Goal: Task Accomplishment & Management: Manage account settings

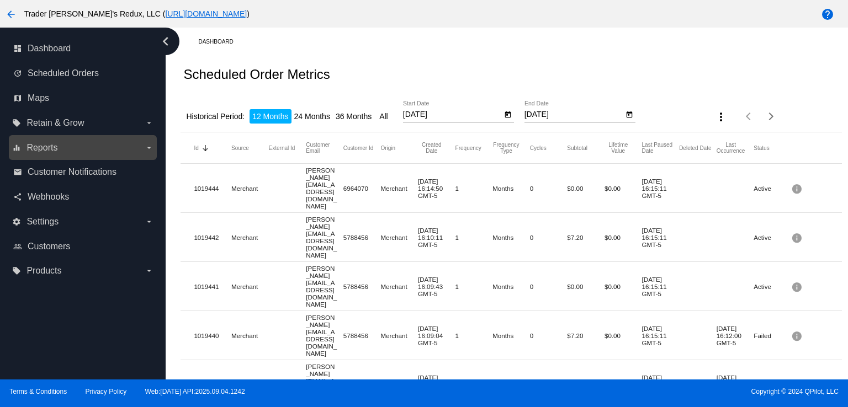
click at [39, 158] on div "equalizer Reports arrow_drop_down" at bounding box center [83, 147] width 148 height 25
click at [47, 148] on span "Reports" at bounding box center [41, 148] width 31 height 10
click at [0, 0] on input "equalizer Reports arrow_drop_down" at bounding box center [0, 0] width 0 height 0
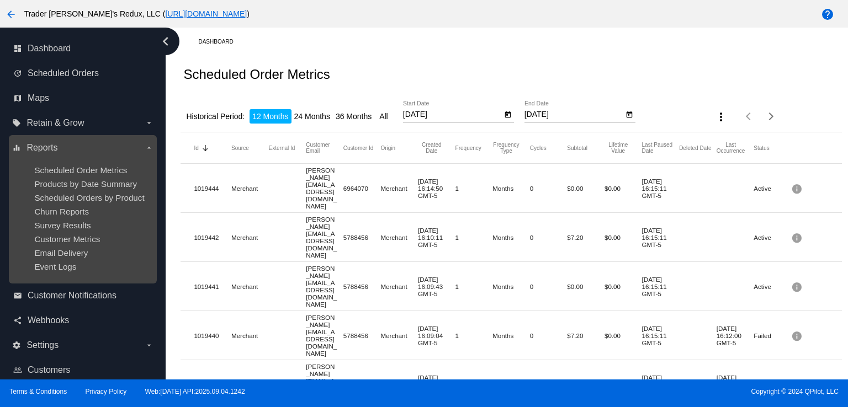
click at [51, 165] on ul "Scheduled Order Metrics Products by Date Summary Scheduled Orders by Product Ch…" at bounding box center [82, 219] width 141 height 124
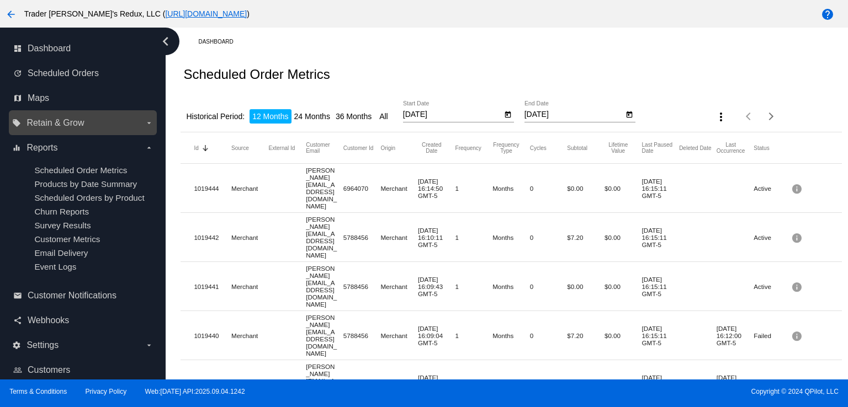
click at [75, 129] on label "local_offer Retain & Grow arrow_drop_down" at bounding box center [82, 123] width 141 height 18
click at [0, 0] on input "local_offer Retain & Grow arrow_drop_down" at bounding box center [0, 0] width 0 height 0
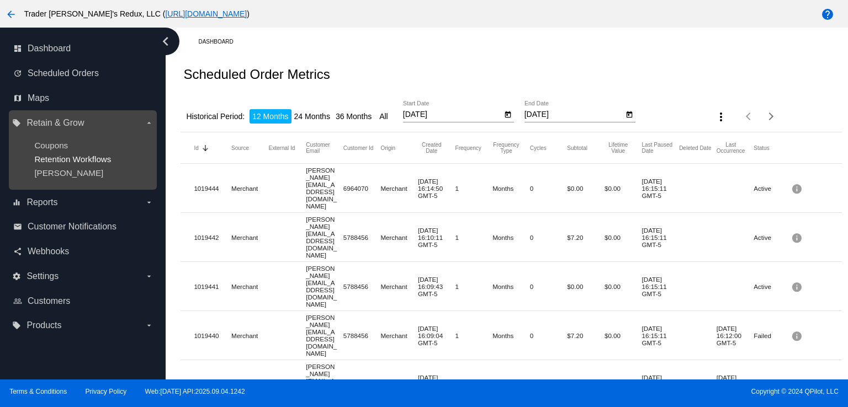
click at [54, 159] on span "Retention Workflows" at bounding box center [72, 159] width 77 height 9
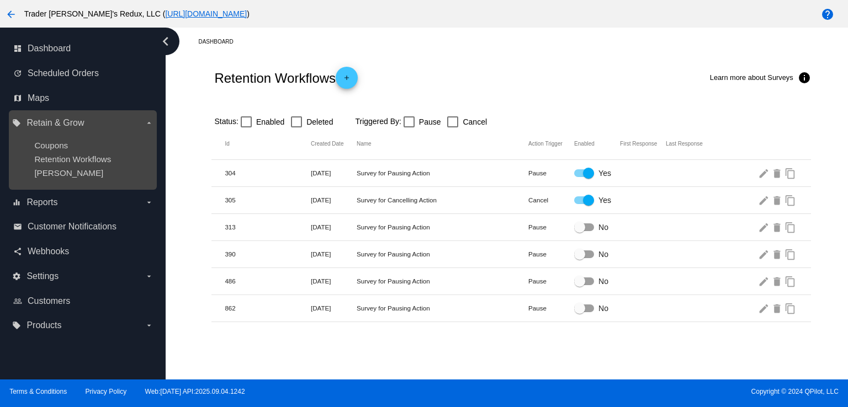
click at [77, 169] on div "[PERSON_NAME]" at bounding box center [91, 172] width 114 height 9
click at [79, 171] on div "[PERSON_NAME]" at bounding box center [91, 172] width 114 height 9
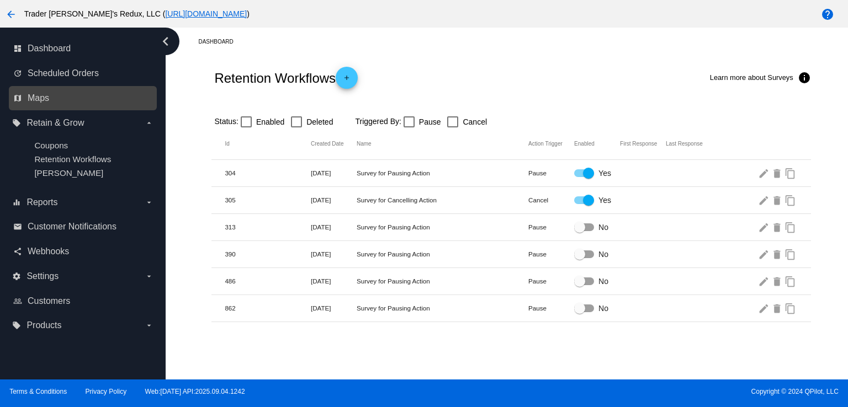
click at [56, 105] on link "map Maps" at bounding box center [83, 98] width 140 height 18
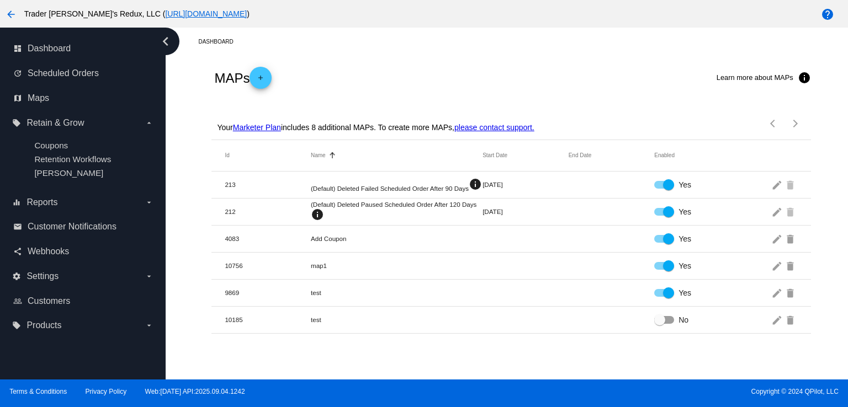
click at [0, 164] on nav "dashboard Dashboard update Scheduled Orders map Maps local_offer Retain & Grow …" at bounding box center [83, 188] width 166 height 320
drag, startPoint x: 11, startPoint y: 255, endPoint x: 29, endPoint y: 252, distance: 17.9
click at [10, 254] on div "share Webhooks" at bounding box center [83, 252] width 148 height 25
click at [51, 255] on span "Webhooks" at bounding box center [48, 252] width 41 height 10
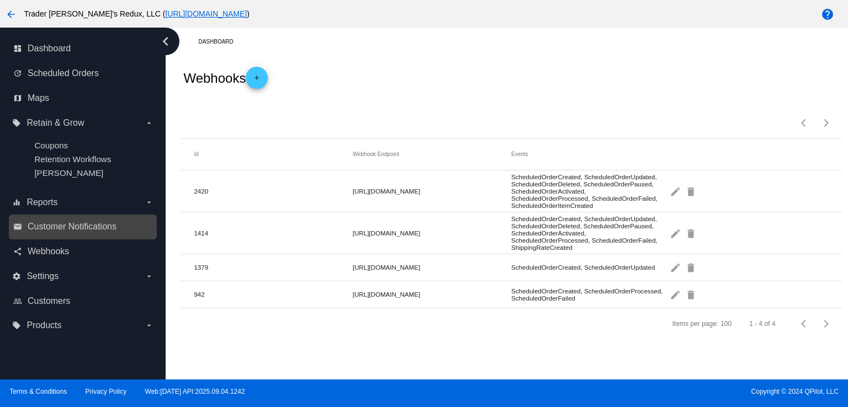
click at [95, 234] on link "email Customer Notifications" at bounding box center [83, 227] width 140 height 18
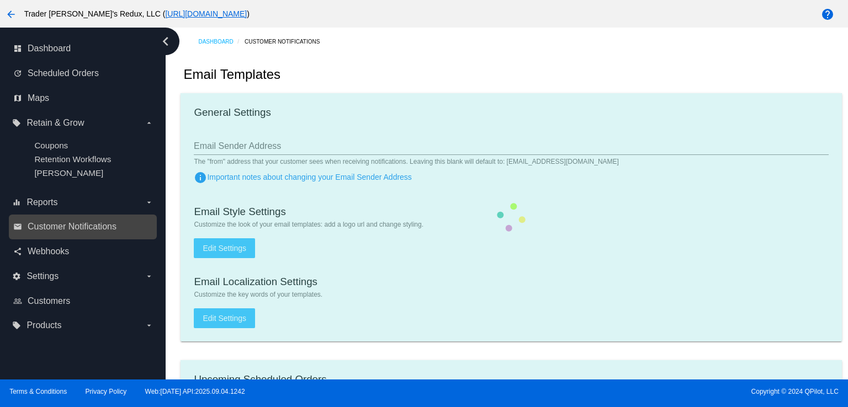
checkbox input "true"
type input "1"
checkbox input "true"
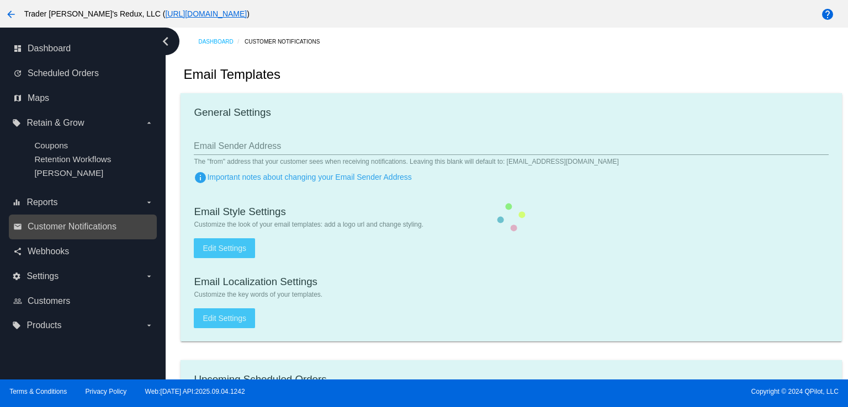
checkbox input "true"
type input "[EMAIL_ADDRESS][DOMAIN_NAME]"
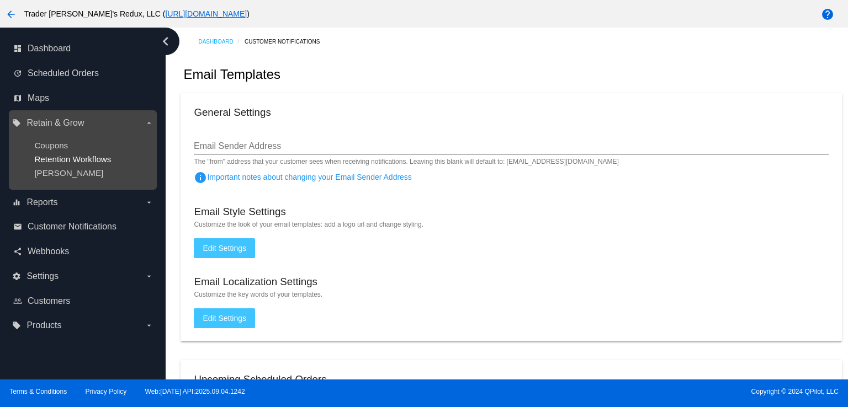
click at [67, 158] on span "Retention Workflows" at bounding box center [72, 159] width 77 height 9
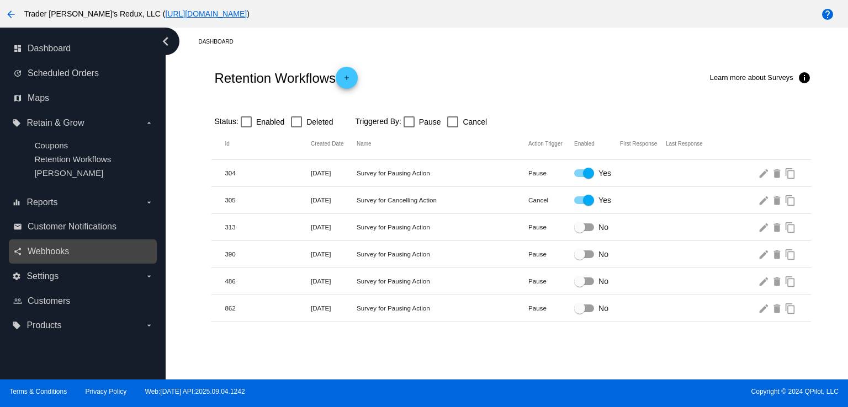
click at [40, 258] on link "share Webhooks" at bounding box center [83, 252] width 140 height 18
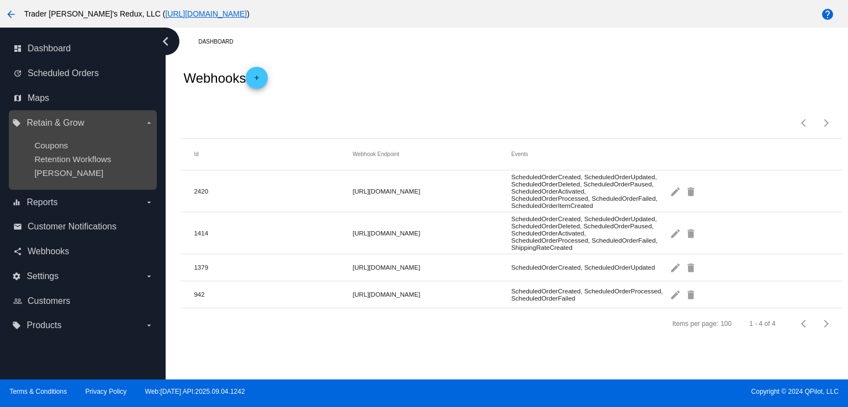
drag, startPoint x: 35, startPoint y: 129, endPoint x: 34, endPoint y: 120, distance: 8.9
click at [34, 120] on div "local_offer Retain & Grow arrow_drop_down Coupons Retention Workflows [PERSON_N…" at bounding box center [82, 150] width 141 height 72
click at [70, 130] on label "local_offer Retain & Grow arrow_drop_down" at bounding box center [82, 123] width 141 height 18
click at [0, 0] on input "local_offer Retain & Grow arrow_drop_down" at bounding box center [0, 0] width 0 height 0
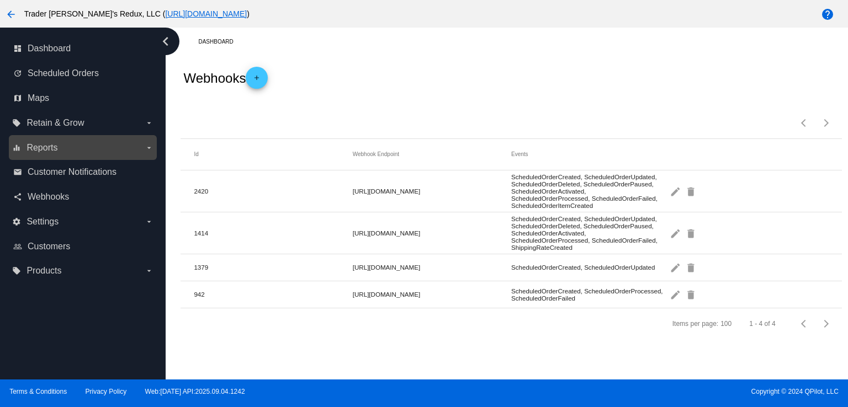
click at [29, 147] on span "Reports" at bounding box center [41, 148] width 31 height 10
click at [0, 0] on input "equalizer Reports arrow_drop_down" at bounding box center [0, 0] width 0 height 0
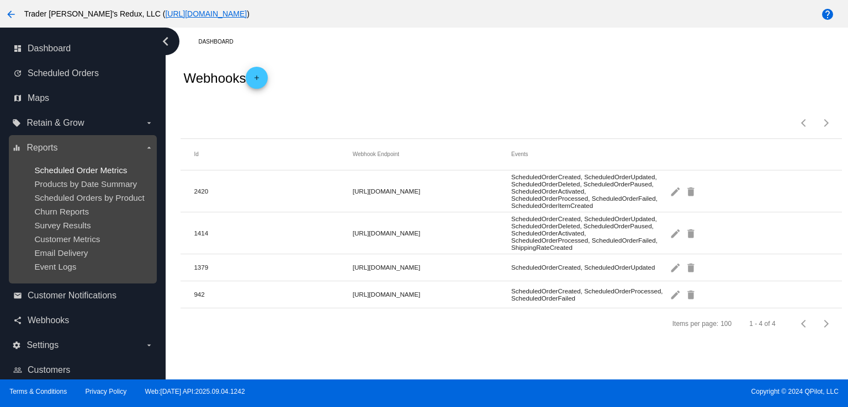
click at [46, 168] on span "Scheduled Order Metrics" at bounding box center [80, 170] width 93 height 9
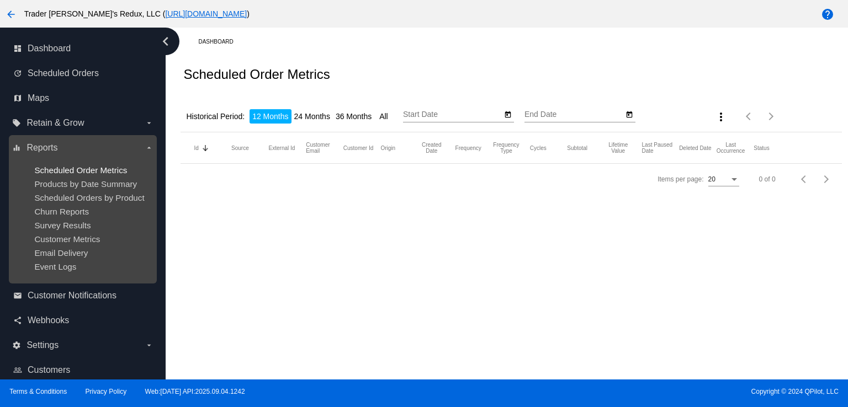
type input "[DATE]"
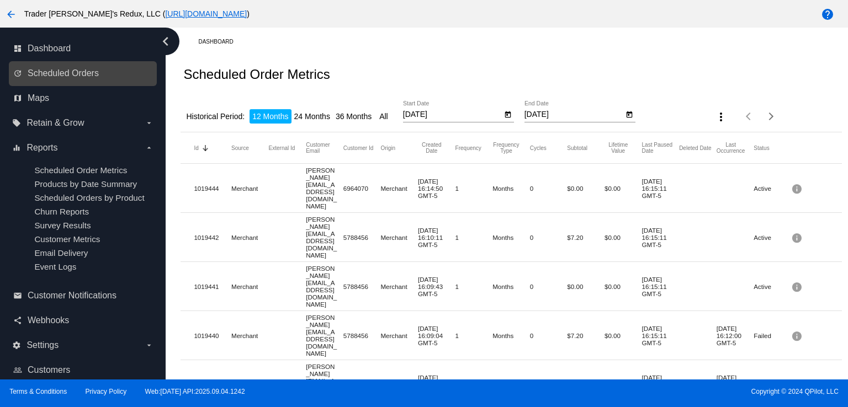
click at [42, 83] on div "update Scheduled Orders" at bounding box center [83, 73] width 148 height 25
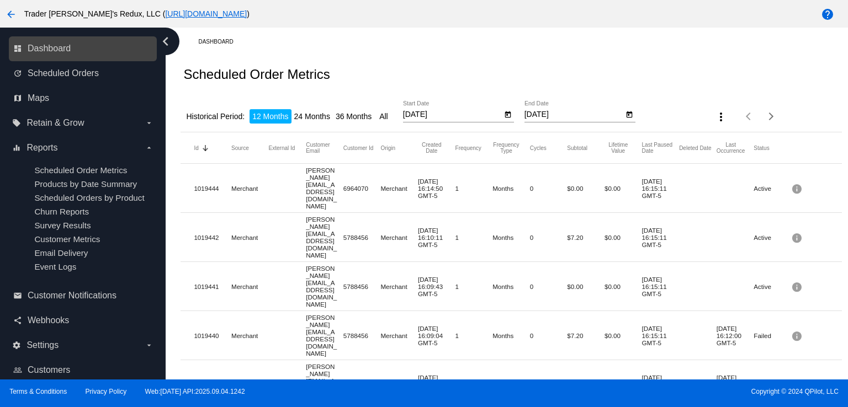
click at [60, 57] on link "dashboard Dashboard" at bounding box center [83, 49] width 140 height 18
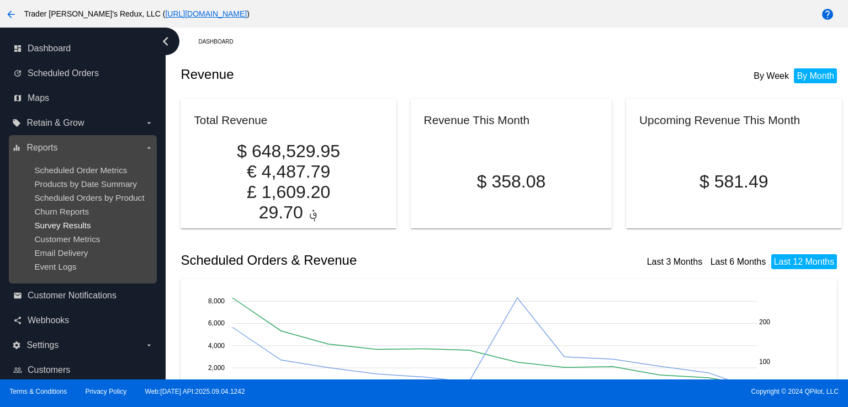
click at [62, 227] on span "Survey Results" at bounding box center [62, 225] width 56 height 9
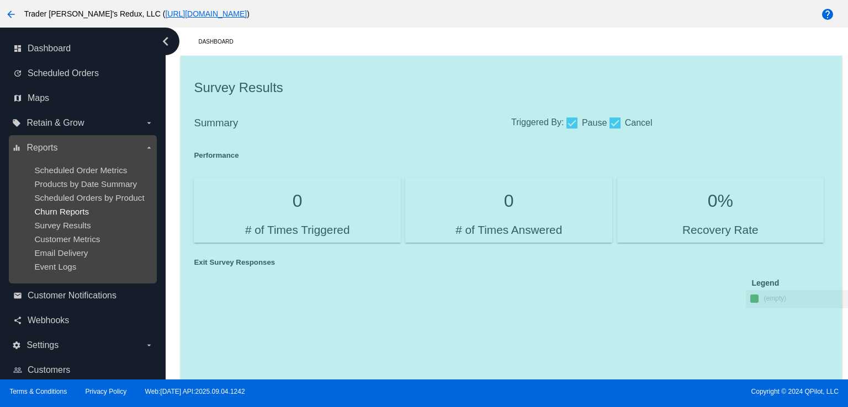
click at [59, 214] on span "Churn Reports" at bounding box center [61, 211] width 55 height 9
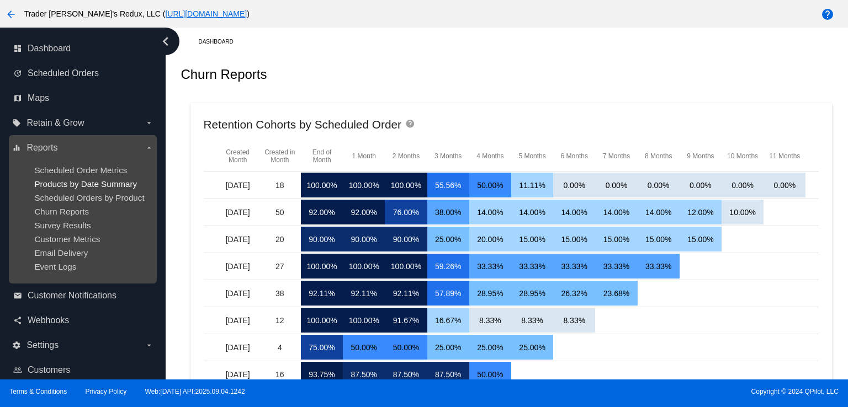
click at [93, 185] on span "Products by Date Summary" at bounding box center [85, 183] width 103 height 9
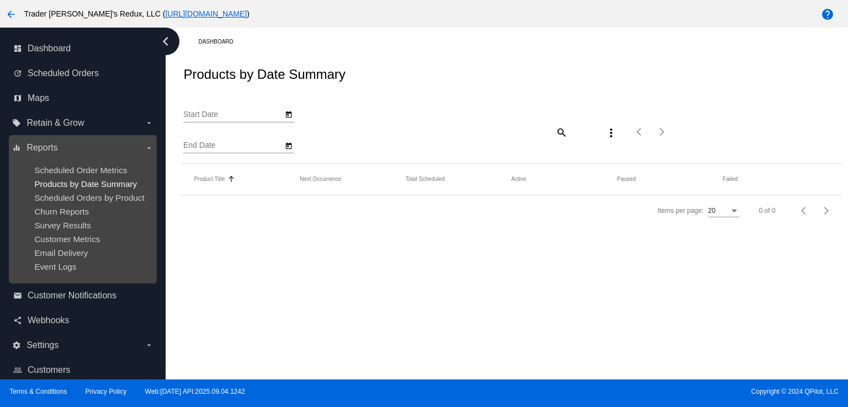
type input "[DATE]"
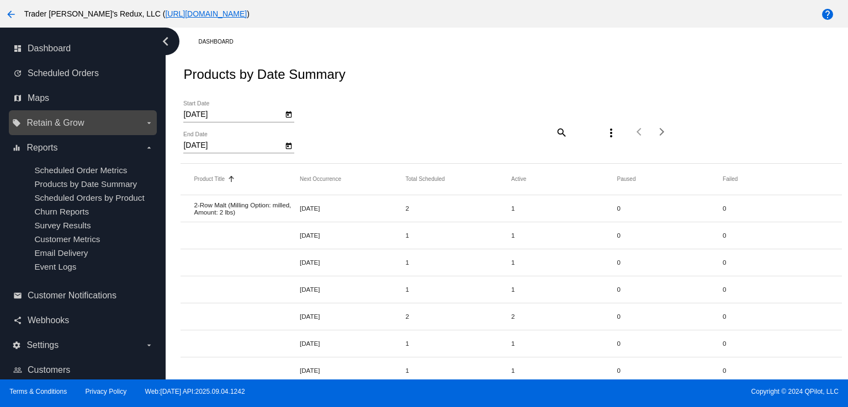
click at [49, 126] on span "Retain & Grow" at bounding box center [54, 123] width 57 height 10
click at [0, 0] on input "local_offer Retain & Grow arrow_drop_down" at bounding box center [0, 0] width 0 height 0
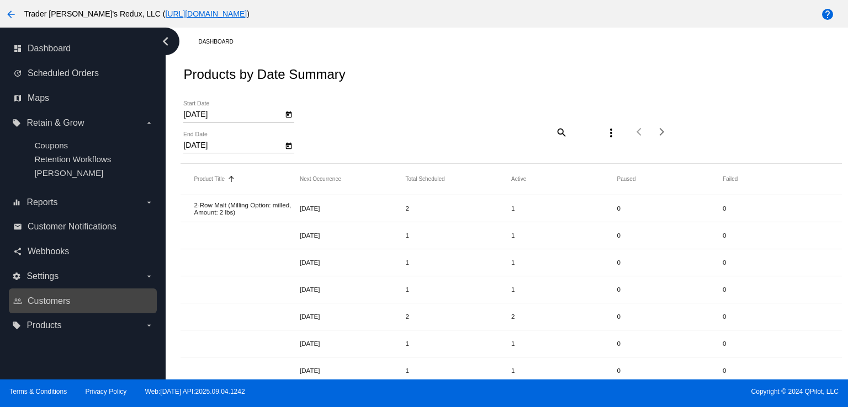
click at [60, 311] on div "people_outline Customers" at bounding box center [83, 301] width 148 height 25
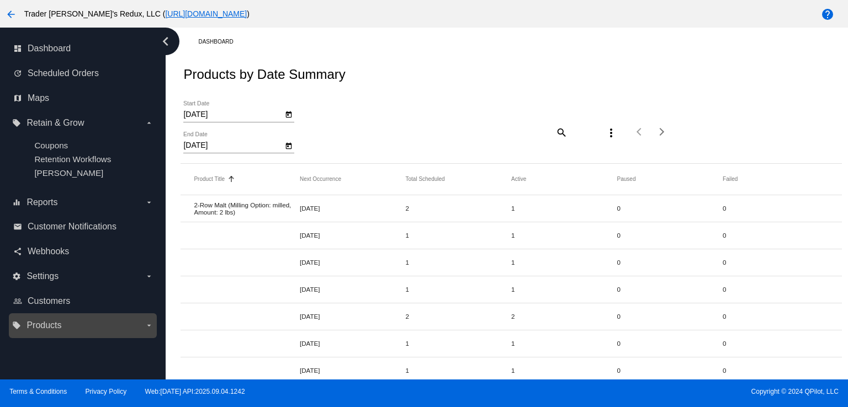
click at [33, 334] on label "local_offer Products arrow_drop_down" at bounding box center [82, 326] width 141 height 18
click at [0, 0] on input "local_offer Products arrow_drop_down" at bounding box center [0, 0] width 0 height 0
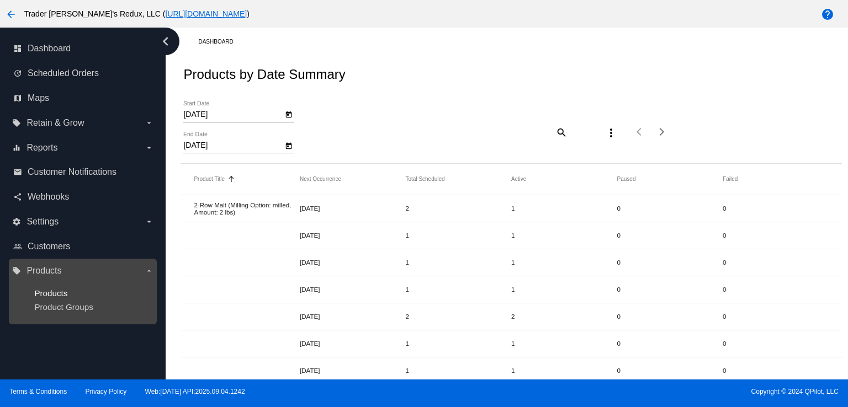
click at [62, 298] on span "Products" at bounding box center [50, 293] width 33 height 9
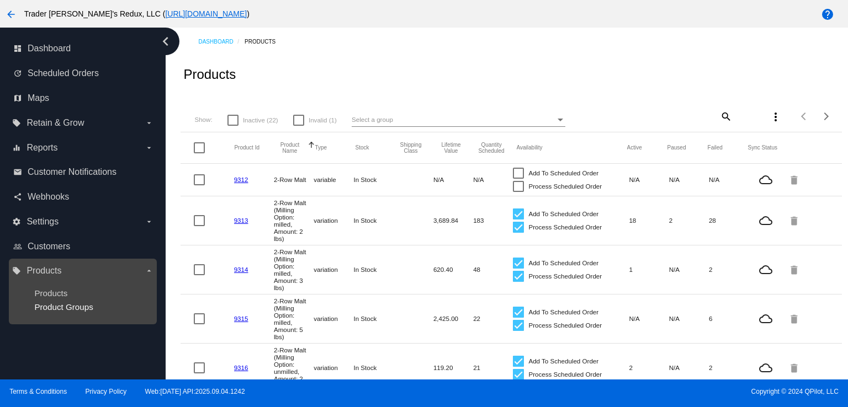
click at [46, 310] on span "Product Groups" at bounding box center [63, 307] width 59 height 9
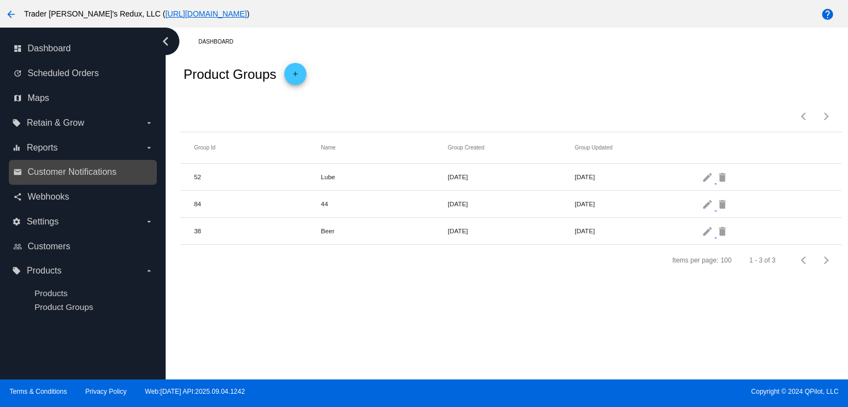
click at [33, 179] on link "email Customer Notifications" at bounding box center [83, 172] width 140 height 18
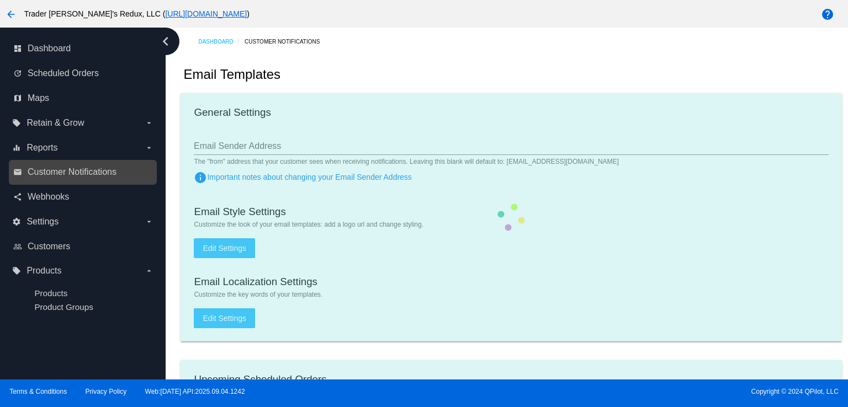
checkbox input "true"
type input "1"
checkbox input "true"
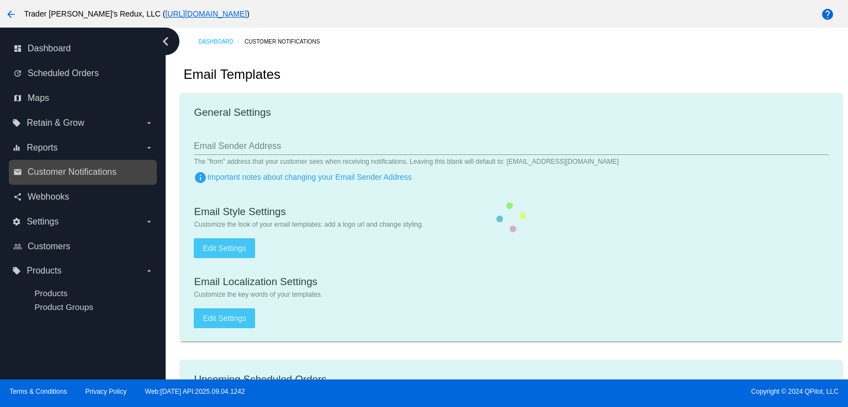
checkbox input "true"
type input "[EMAIL_ADDRESS][DOMAIN_NAME]"
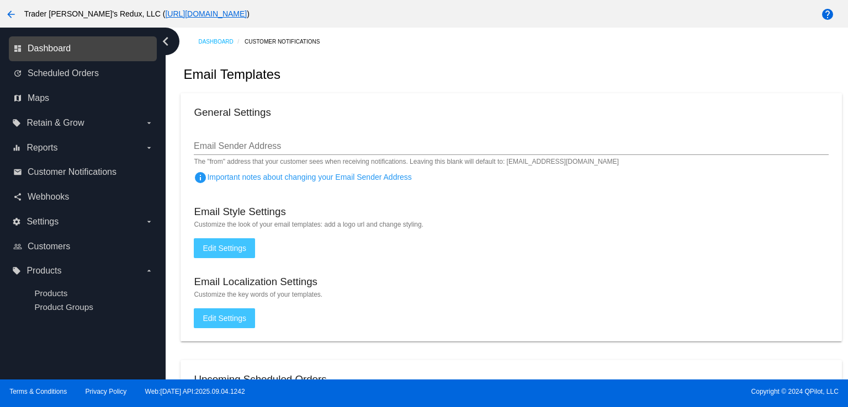
click at [33, 53] on span "Dashboard" at bounding box center [49, 49] width 43 height 10
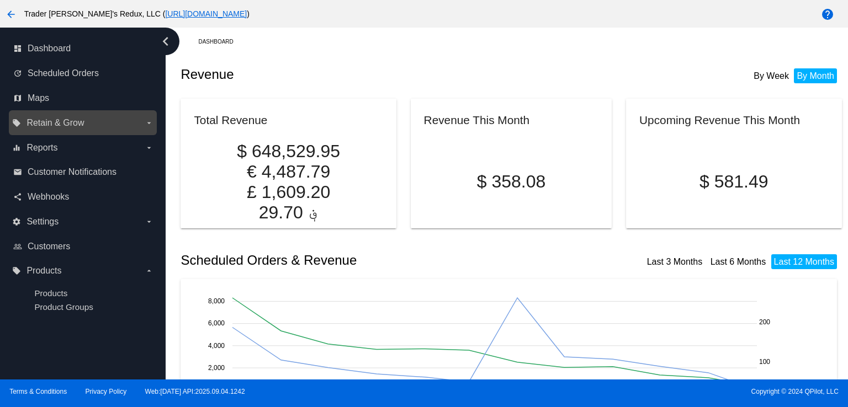
click at [93, 125] on label "local_offer Retain & Grow arrow_drop_down" at bounding box center [82, 123] width 141 height 18
click at [0, 0] on input "local_offer Retain & Grow arrow_drop_down" at bounding box center [0, 0] width 0 height 0
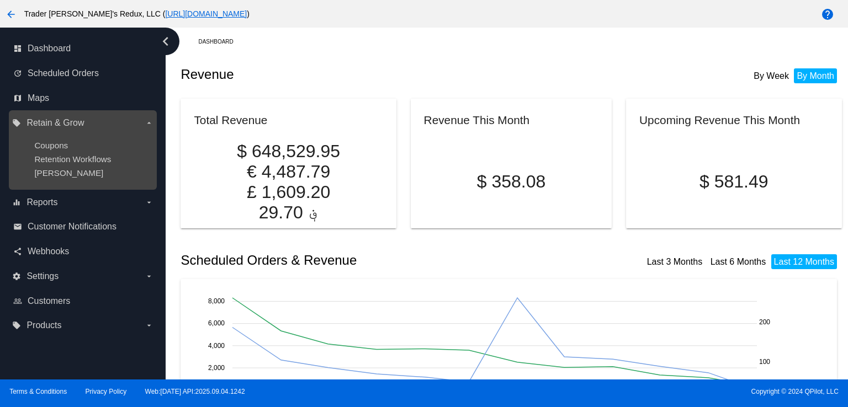
click at [87, 168] on div "[PERSON_NAME]" at bounding box center [91, 172] width 114 height 9
click at [50, 173] on span "[PERSON_NAME]" at bounding box center [68, 172] width 69 height 9
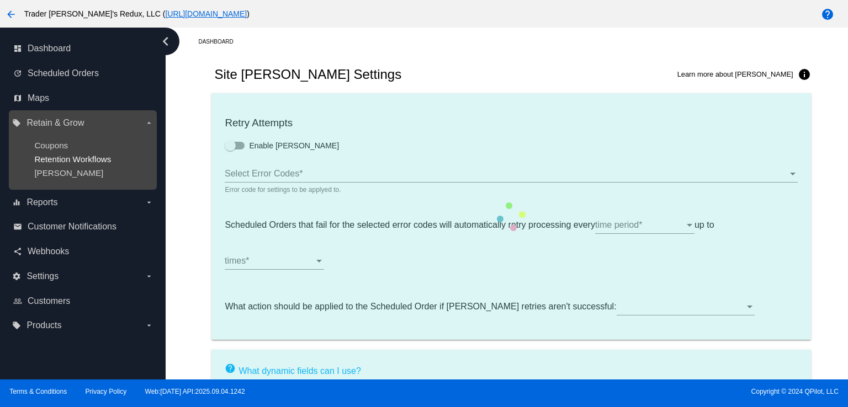
type input "If no changes are made, we will automatically retry processing your {{Scheduled…"
type input "If no changes are made, we will automatically {{DunningAction}} your {{Schedule…"
type input "Your {{ScheduledOrder}} was {{DunningAction}}."
click at [64, 158] on span "Retention Workflows" at bounding box center [72, 159] width 77 height 9
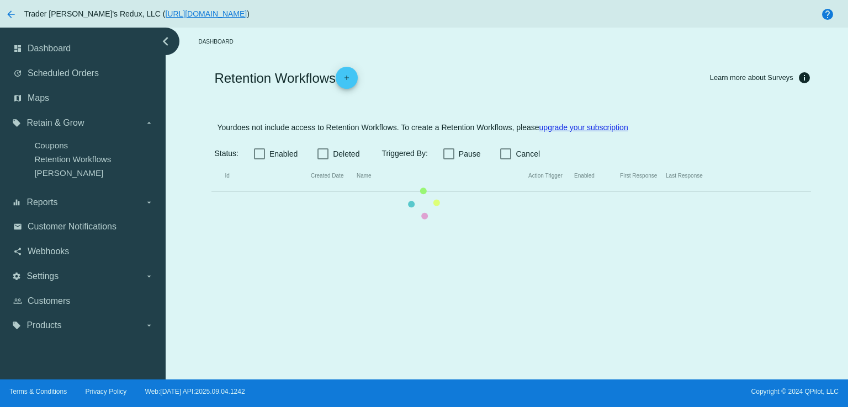
click at [211, 161] on mat-table "Id Created Date Name Action Trigger Enabled First Response Last Response" at bounding box center [510, 176] width 599 height 31
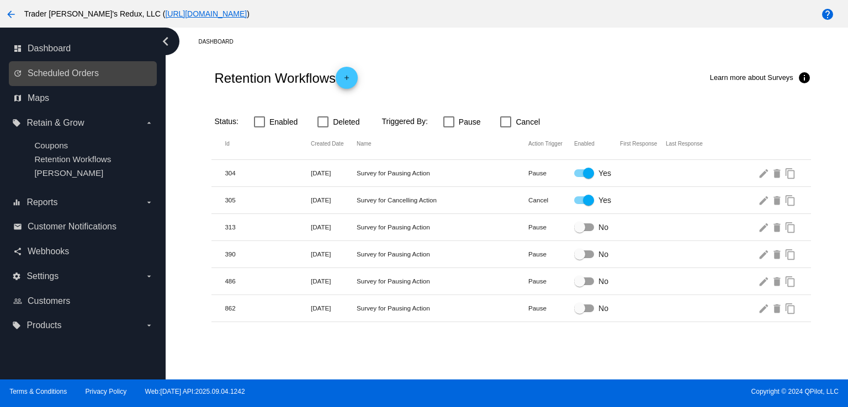
click at [73, 79] on link "update Scheduled Orders" at bounding box center [83, 74] width 140 height 18
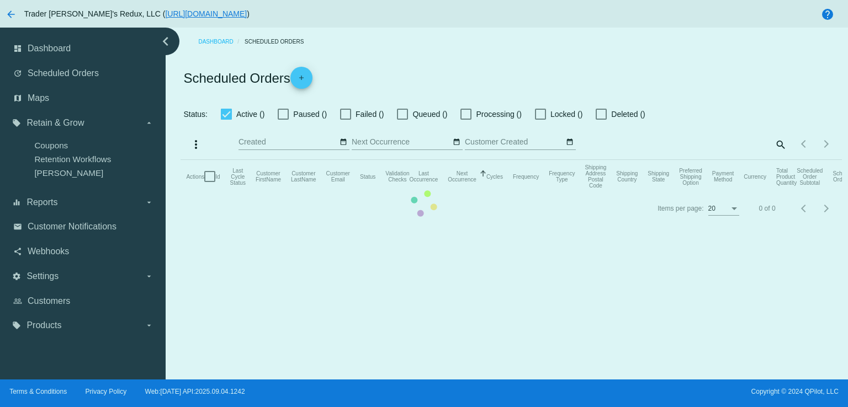
checkbox input "false"
click at [181, 160] on mat-table "Actions Id Last Cycle Status Customer FirstName Customer LastName Customer Emai…" at bounding box center [511, 176] width 661 height 33
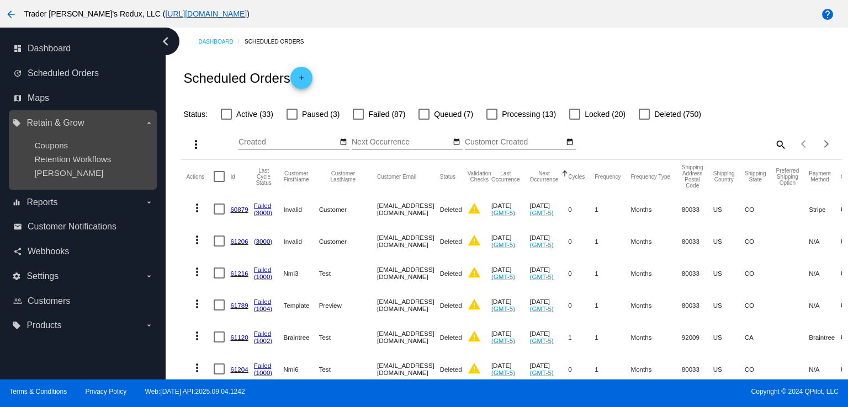
click at [47, 153] on ul "Coupons Retention Workflows [PERSON_NAME]" at bounding box center [82, 159] width 141 height 55
click at [95, 124] on label "local_offer Retain & Grow arrow_drop_down" at bounding box center [82, 123] width 141 height 18
click at [0, 0] on input "local_offer Retain & Grow arrow_drop_down" at bounding box center [0, 0] width 0 height 0
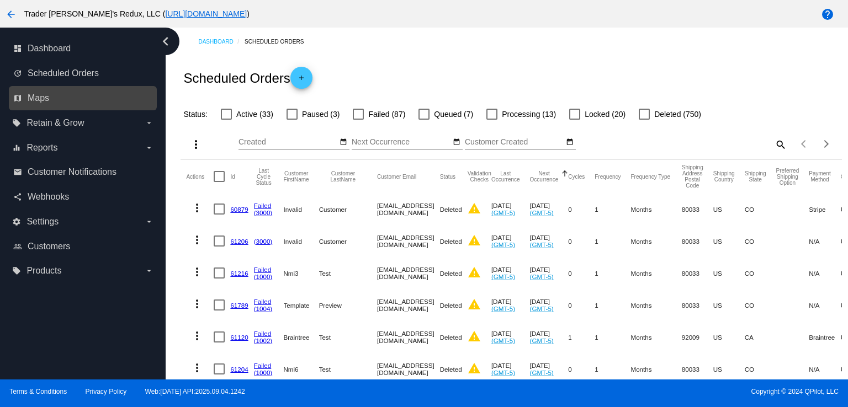
click at [52, 97] on link "map Maps" at bounding box center [83, 98] width 140 height 18
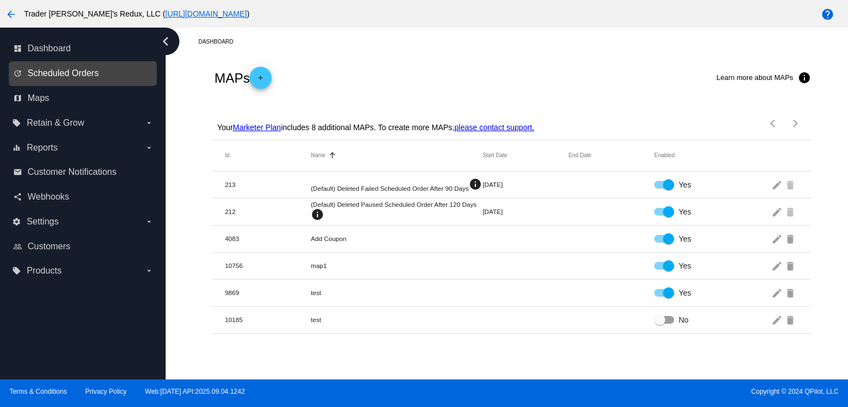
click at [75, 75] on span "Scheduled Orders" at bounding box center [63, 73] width 71 height 10
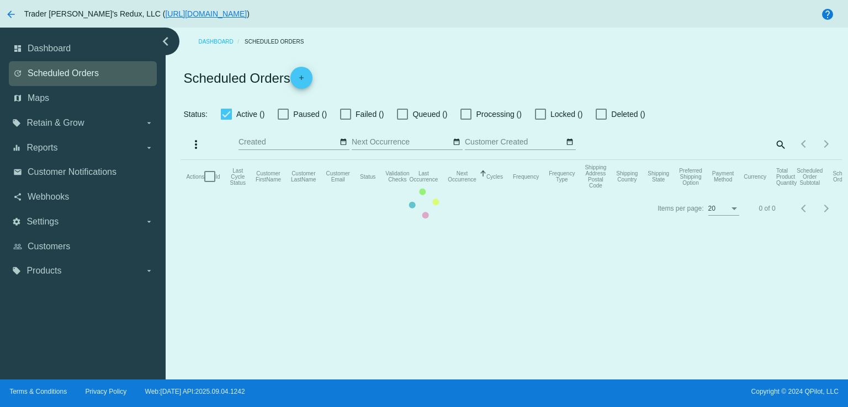
checkbox input "false"
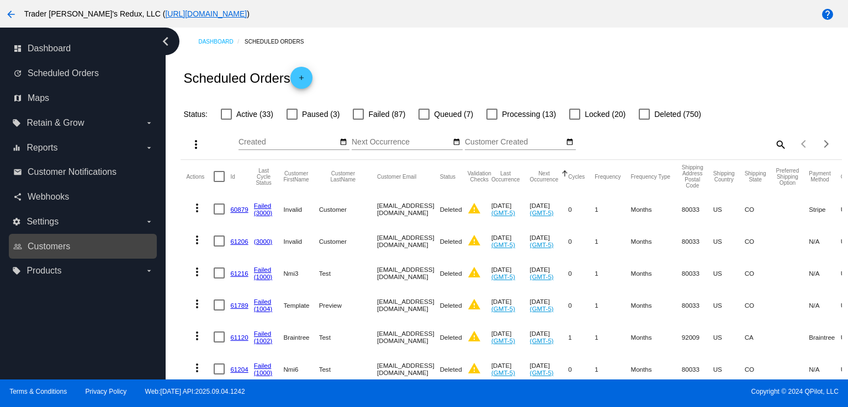
click at [45, 252] on link "people_outline Customers" at bounding box center [83, 247] width 140 height 18
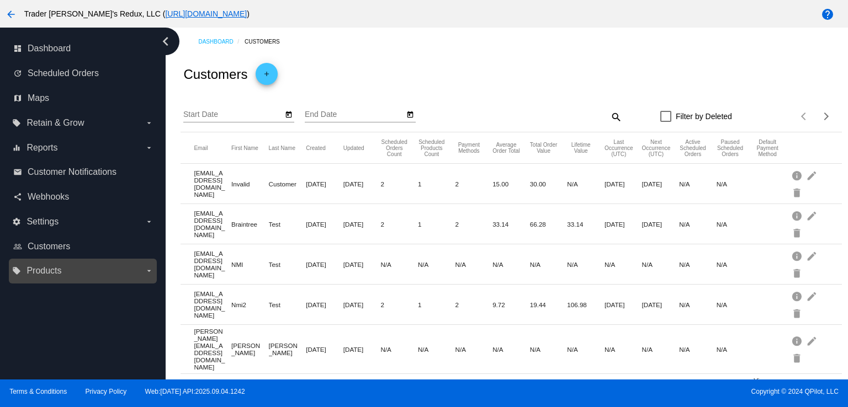
click at [58, 273] on span "Products" at bounding box center [43, 271] width 35 height 10
click at [0, 0] on input "local_offer Products arrow_drop_down" at bounding box center [0, 0] width 0 height 0
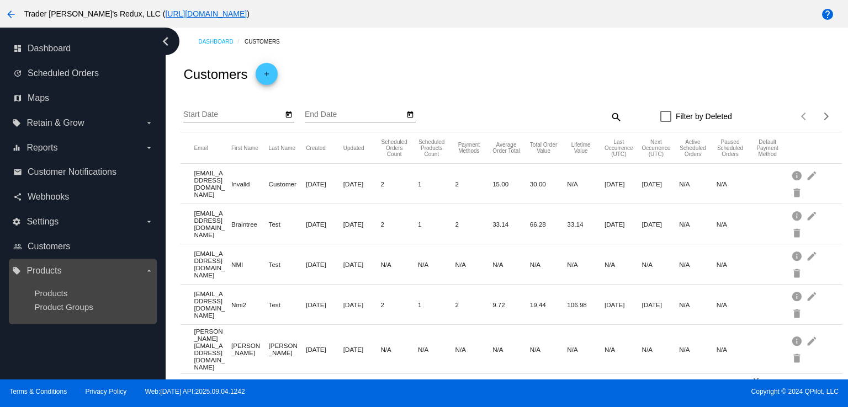
drag, startPoint x: 79, startPoint y: 282, endPoint x: 91, endPoint y: 281, distance: 11.6
click at [91, 281] on ul "Products Product Groups" at bounding box center [82, 300] width 141 height 41
click at [88, 310] on span "Product Groups" at bounding box center [63, 307] width 59 height 9
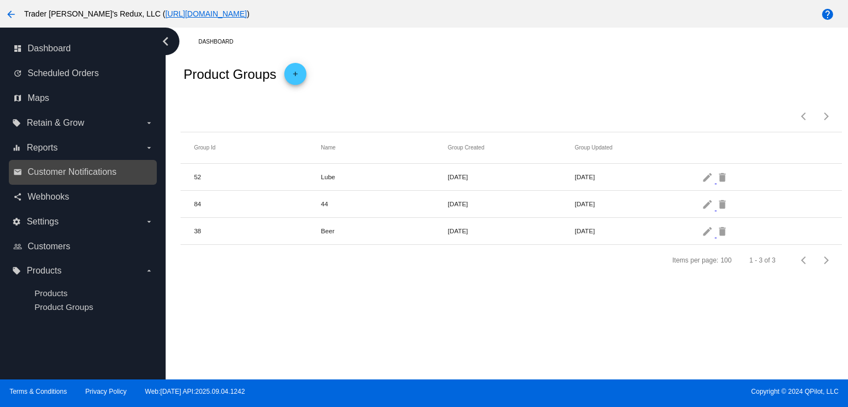
click at [46, 166] on link "email Customer Notifications" at bounding box center [83, 172] width 140 height 18
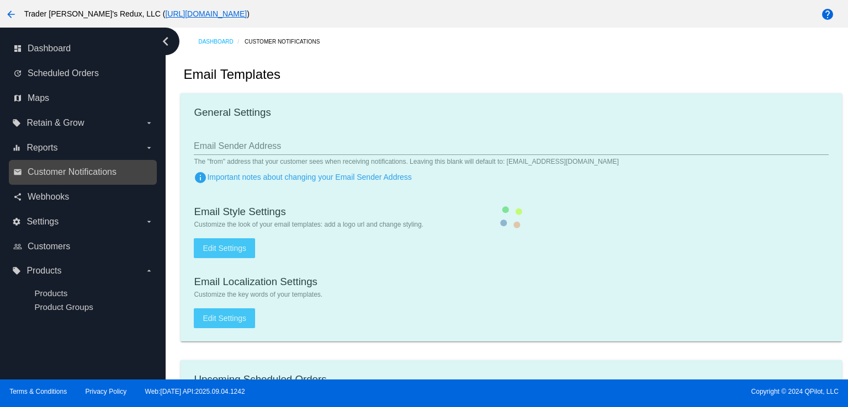
checkbox input "true"
type input "1"
checkbox input "true"
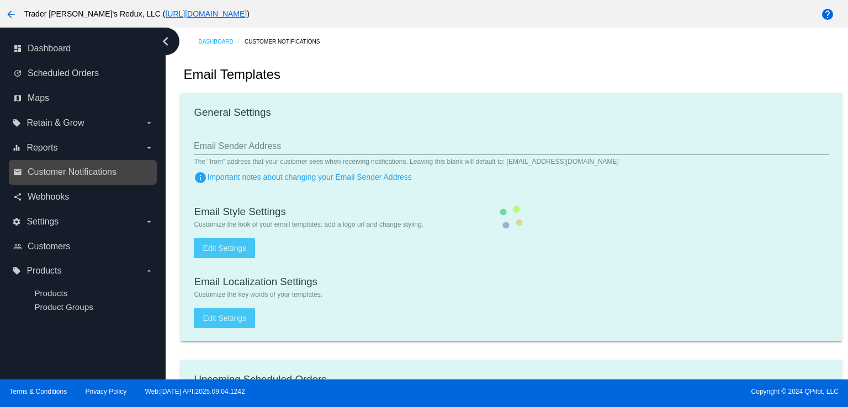
checkbox input "true"
type input "[EMAIL_ADDRESS][DOMAIN_NAME]"
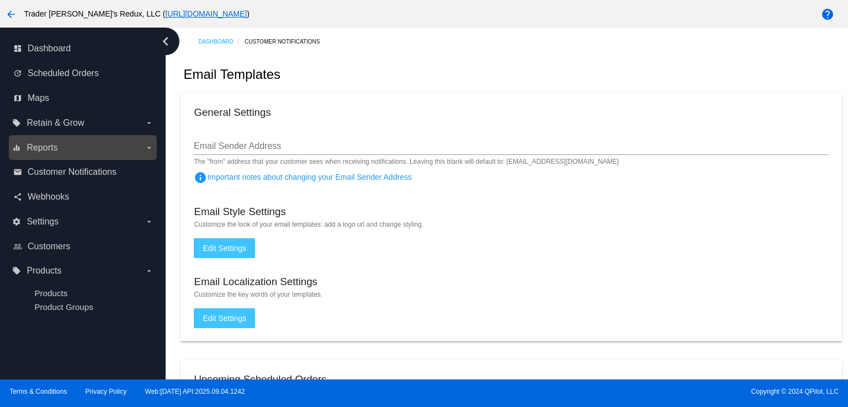
click at [38, 154] on label "equalizer Reports arrow_drop_down" at bounding box center [82, 148] width 141 height 18
click at [0, 0] on input "equalizer Reports arrow_drop_down" at bounding box center [0, 0] width 0 height 0
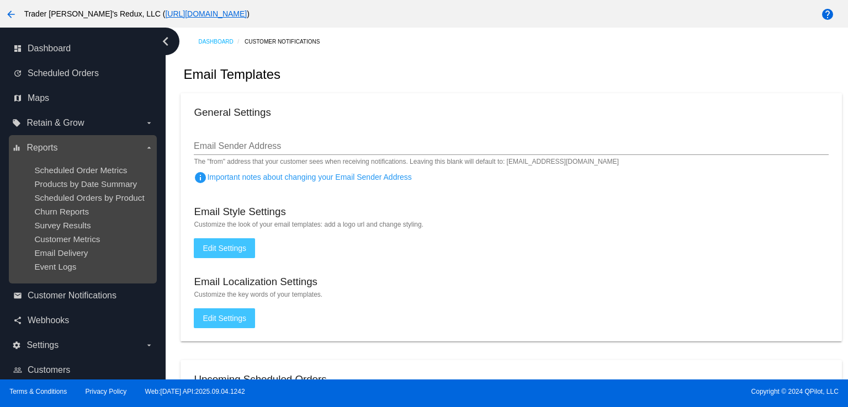
click at [57, 175] on ul "Scheduled Order Metrics Products by Date Summary Scheduled Orders by Product Ch…" at bounding box center [82, 219] width 141 height 124
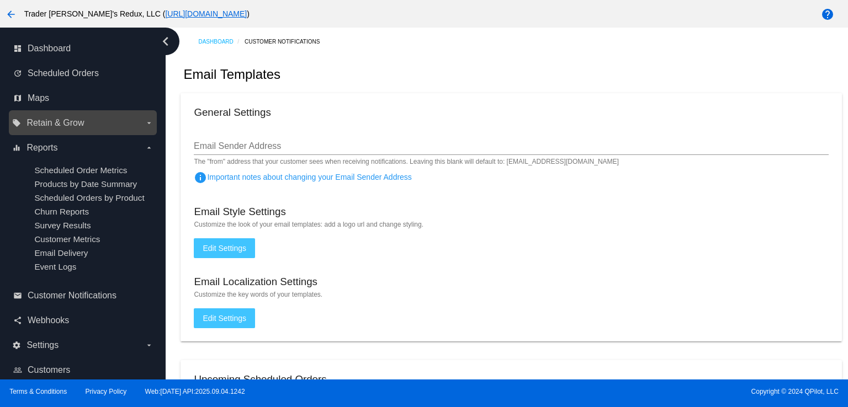
click at [55, 119] on span "Retain & Grow" at bounding box center [54, 123] width 57 height 10
click at [0, 0] on input "local_offer Retain & Grow arrow_drop_down" at bounding box center [0, 0] width 0 height 0
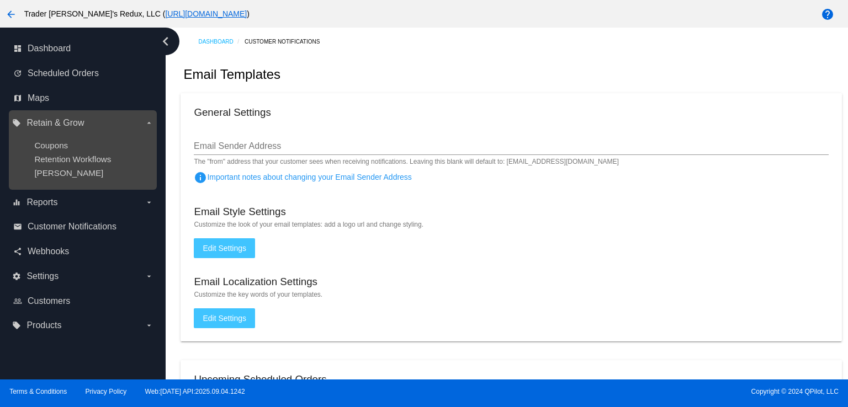
click at [74, 146] on div "Coupons" at bounding box center [91, 145] width 114 height 9
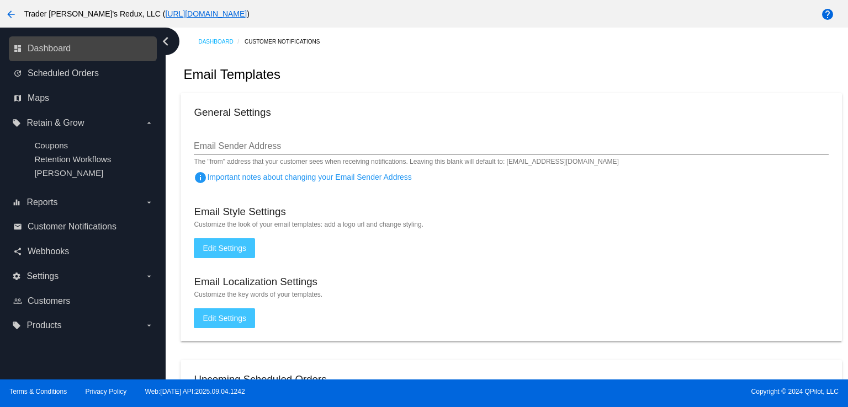
click at [97, 58] on div "dashboard Dashboard" at bounding box center [83, 48] width 148 height 25
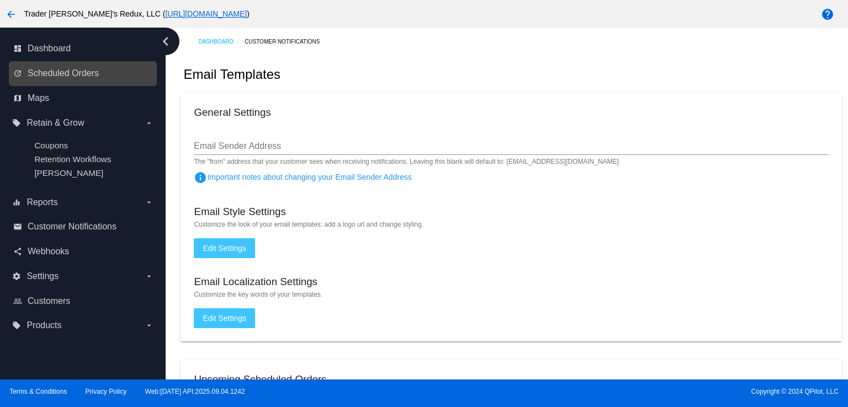
click at [56, 82] on div "update Scheduled Orders" at bounding box center [83, 73] width 148 height 25
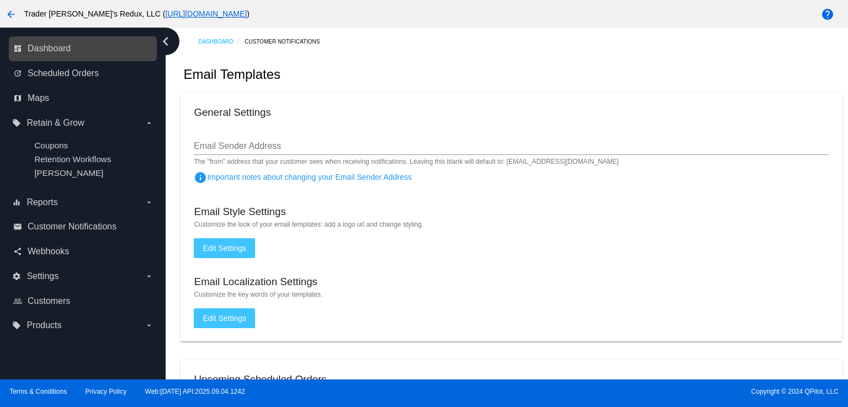
click at [65, 59] on div "dashboard Dashboard" at bounding box center [83, 48] width 148 height 25
click at [75, 49] on link "dashboard Dashboard" at bounding box center [83, 49] width 140 height 18
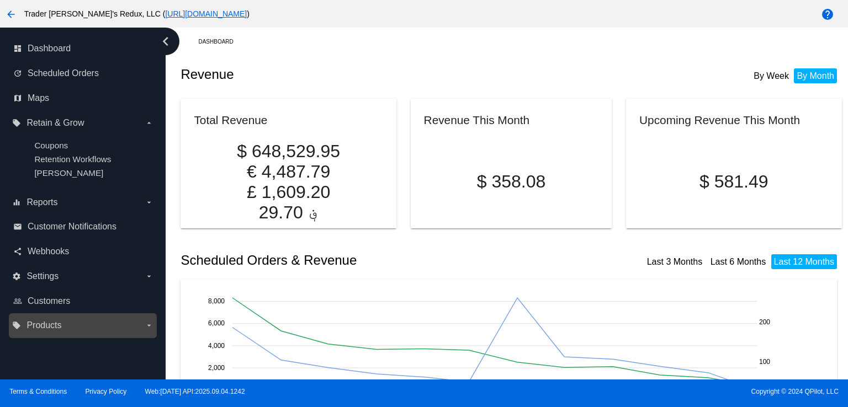
click at [50, 323] on span "Products" at bounding box center [43, 326] width 35 height 10
click at [0, 0] on input "local_offer Products arrow_drop_down" at bounding box center [0, 0] width 0 height 0
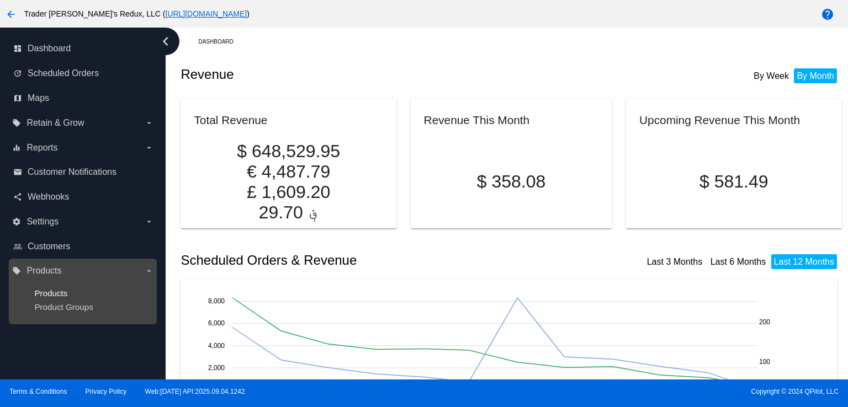
click at [60, 290] on span "Products" at bounding box center [50, 293] width 33 height 9
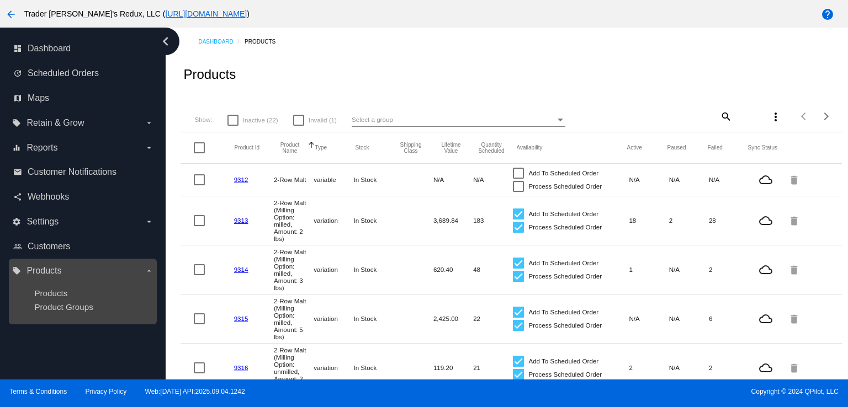
click at [51, 314] on ul "Products Product Groups" at bounding box center [82, 300] width 141 height 41
click at [50, 295] on span "Products" at bounding box center [50, 293] width 33 height 9
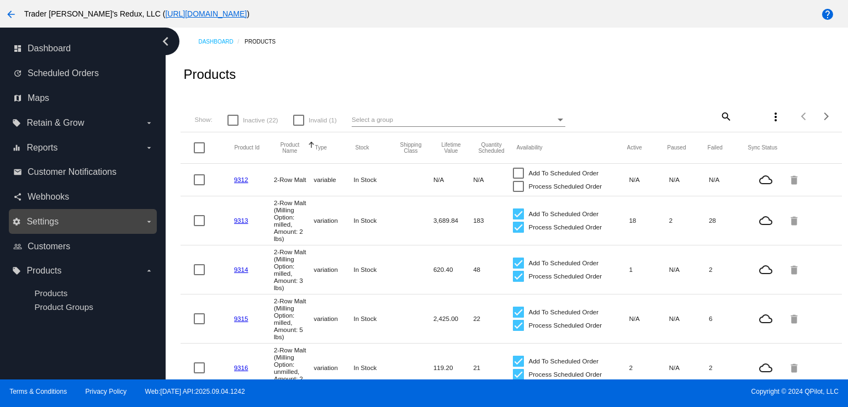
click at [102, 211] on div "settings Settings arrow_drop_down" at bounding box center [83, 221] width 148 height 25
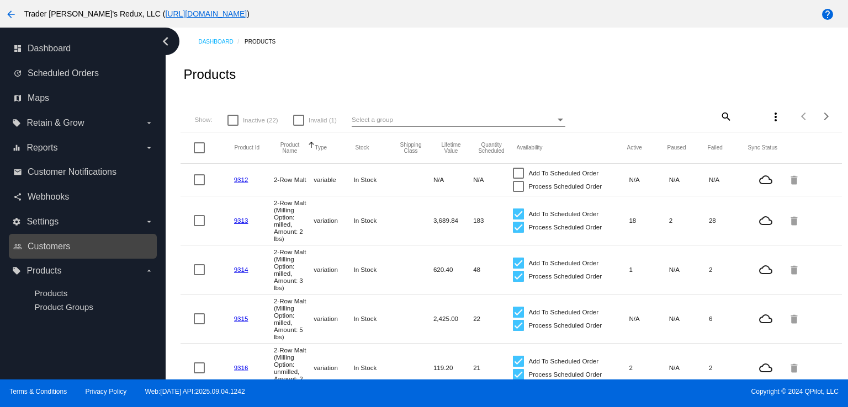
click at [73, 255] on link "people_outline Customers" at bounding box center [83, 247] width 140 height 18
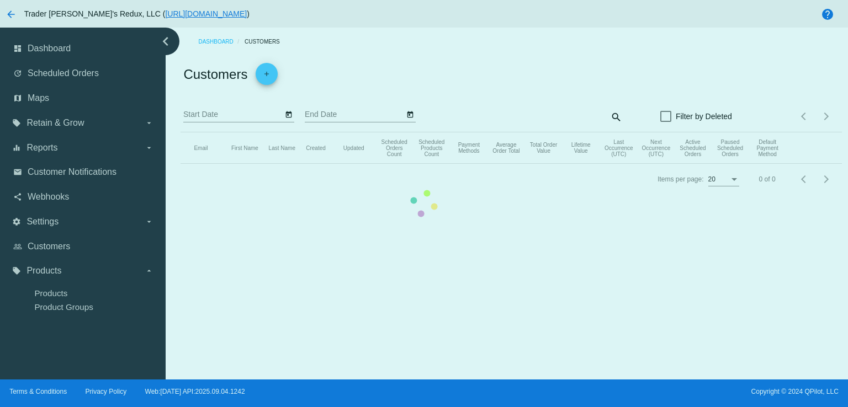
click at [181, 164] on mat-table "Email First Name Last Name Created Updated Scheduled Orders Count Scheduled Pro…" at bounding box center [511, 147] width 661 height 31
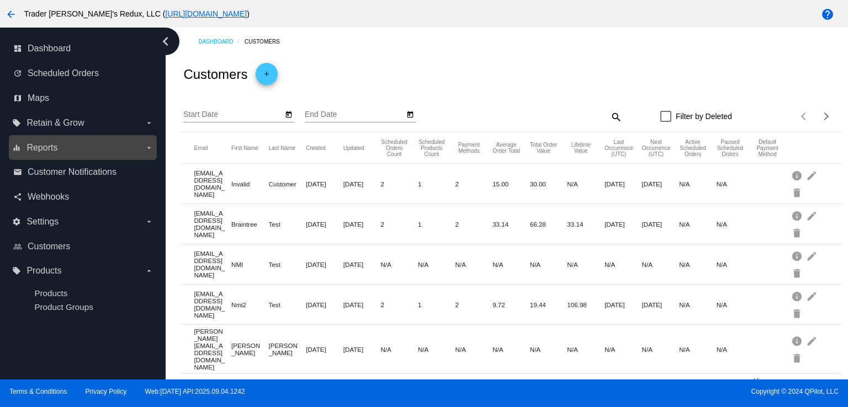
click at [46, 160] on div "email Customer Notifications" at bounding box center [83, 172] width 148 height 25
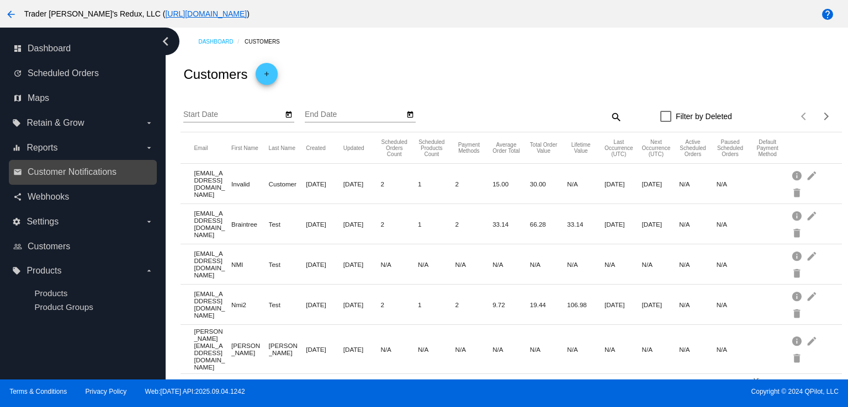
click at [46, 164] on link "email Customer Notifications" at bounding box center [83, 172] width 140 height 18
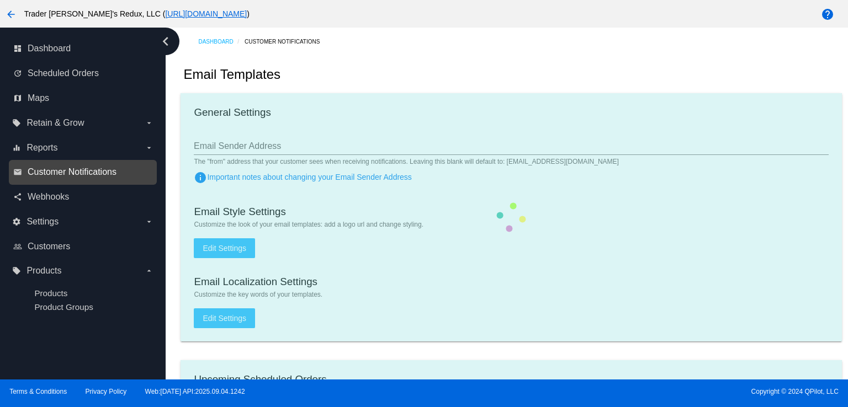
checkbox input "true"
type input "1"
checkbox input "true"
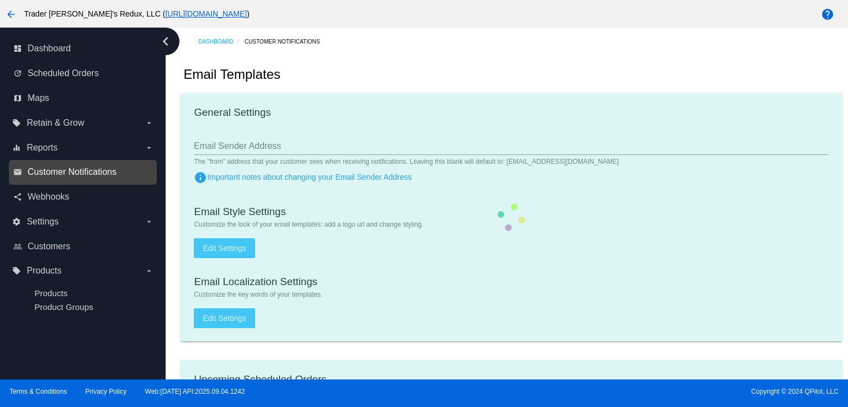
checkbox input "true"
type input "[EMAIL_ADDRESS][DOMAIN_NAME]"
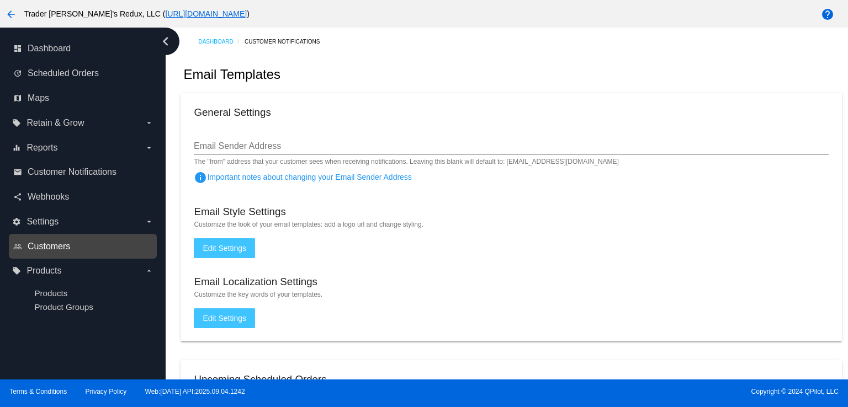
click at [50, 250] on span "Customers" at bounding box center [49, 247] width 43 height 10
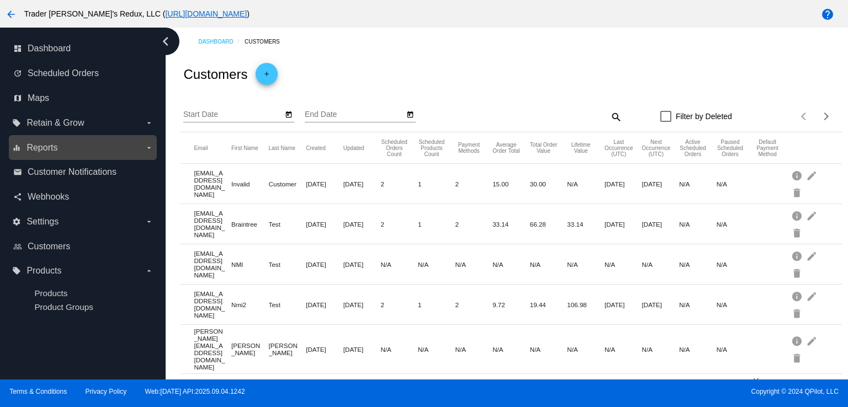
drag, startPoint x: 81, startPoint y: 152, endPoint x: 72, endPoint y: 158, distance: 10.7
click at [72, 158] on div "equalizer Reports arrow_drop_down" at bounding box center [83, 147] width 148 height 25
click at [25, 146] on label "equalizer Reports arrow_drop_down" at bounding box center [82, 148] width 141 height 18
click at [0, 0] on input "equalizer Reports arrow_drop_down" at bounding box center [0, 0] width 0 height 0
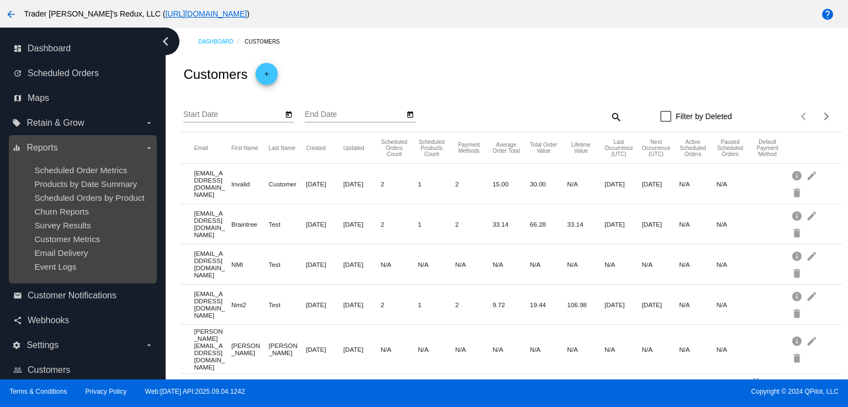
click at [45, 177] on ul "Scheduled Order Metrics Products by Date Summary Scheduled Orders by Product Ch…" at bounding box center [82, 219] width 141 height 124
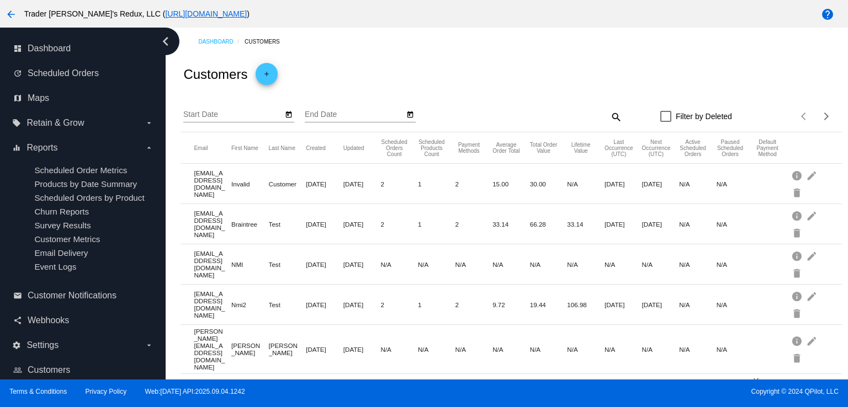
drag, startPoint x: 503, startPoint y: 270, endPoint x: 510, endPoint y: 260, distance: 11.9
click at [509, 261] on mat-cell "N/A" at bounding box center [511, 264] width 38 height 13
click at [35, 325] on span "Webhooks" at bounding box center [48, 321] width 41 height 10
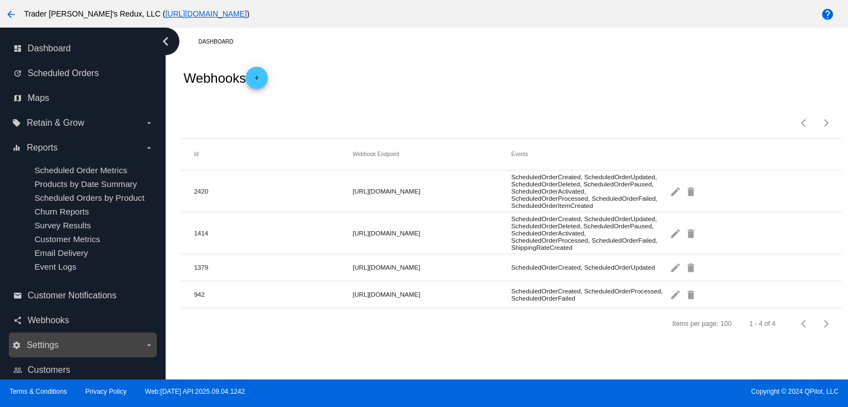
click at [54, 337] on div "settings Settings arrow_drop_down" at bounding box center [83, 345] width 148 height 25
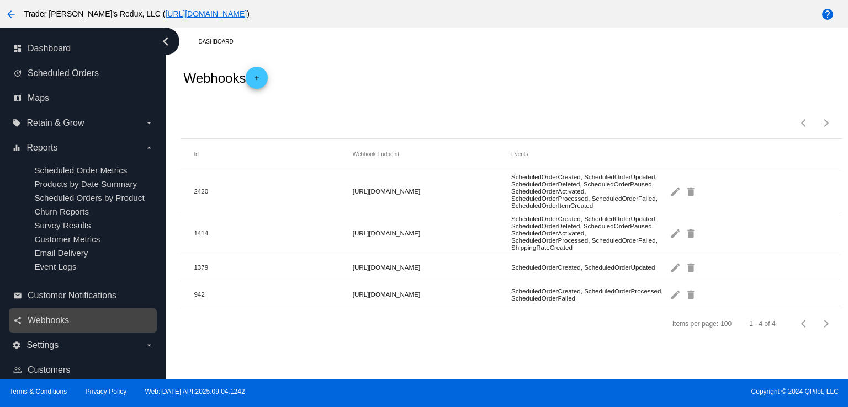
click at [46, 330] on link "share Webhooks" at bounding box center [83, 321] width 140 height 18
click at [25, 333] on div "share Webhooks" at bounding box center [83, 321] width 148 height 25
click at [8, 332] on nav "dashboard Dashboard update Scheduled Orders map Maps local_offer Retain & Grow …" at bounding box center [83, 222] width 166 height 389
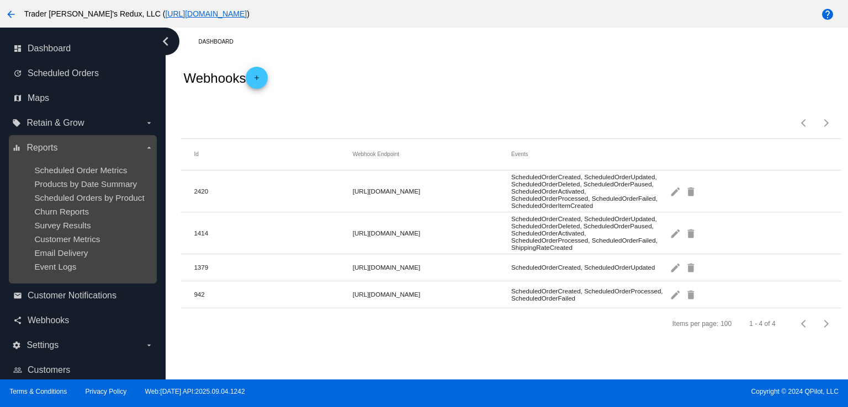
click at [79, 189] on div "Products by Date Summary" at bounding box center [91, 183] width 114 height 9
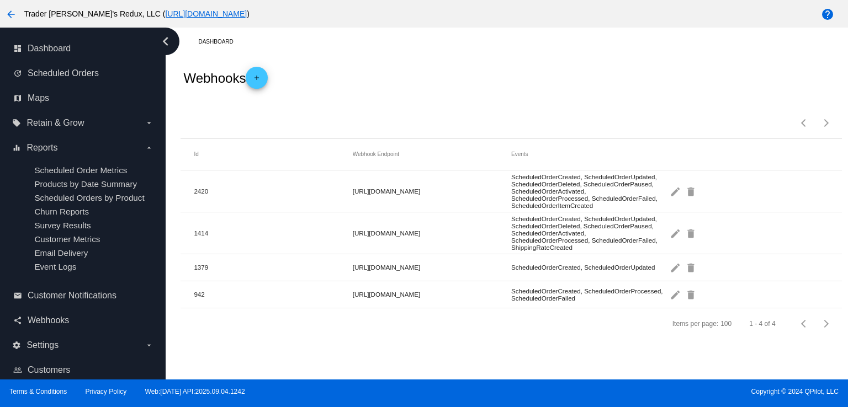
drag, startPoint x: 0, startPoint y: 134, endPoint x: 6, endPoint y: 221, distance: 86.9
click at [2, 203] on nav "dashboard Dashboard update Scheduled Orders map Maps local_offer Retain & Grow …" at bounding box center [83, 222] width 166 height 389
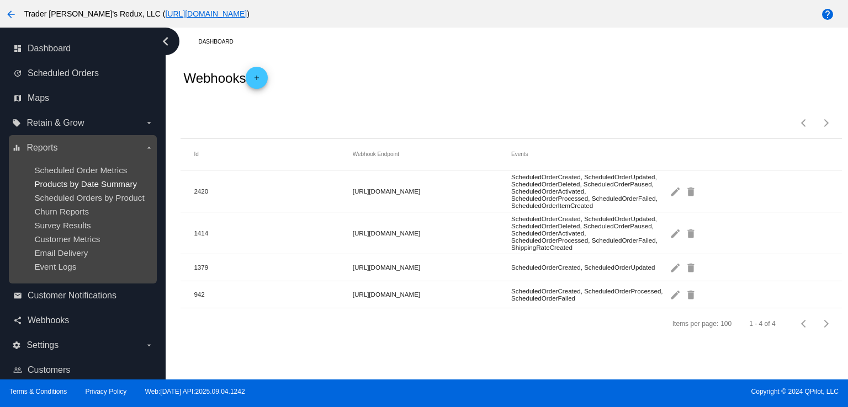
click at [117, 188] on span "Products by Date Summary" at bounding box center [85, 183] width 103 height 9
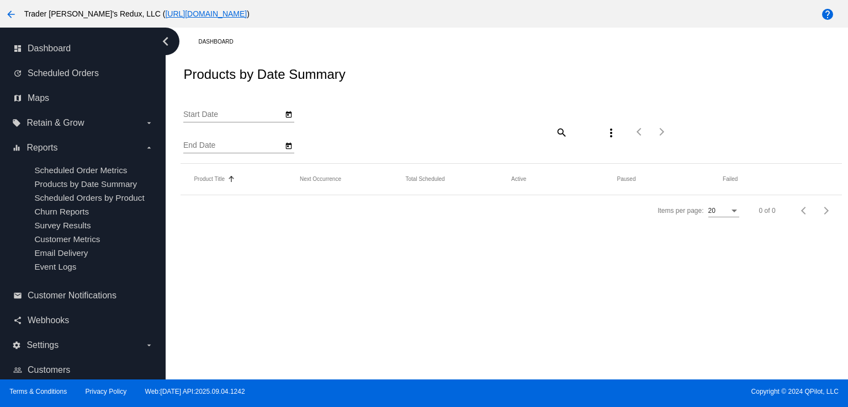
type input "[DATE]"
click at [181, 195] on mat-table "Product Title Sorted by Title ascending Next Occurrence Total Scheduled Active …" at bounding box center [511, 179] width 661 height 31
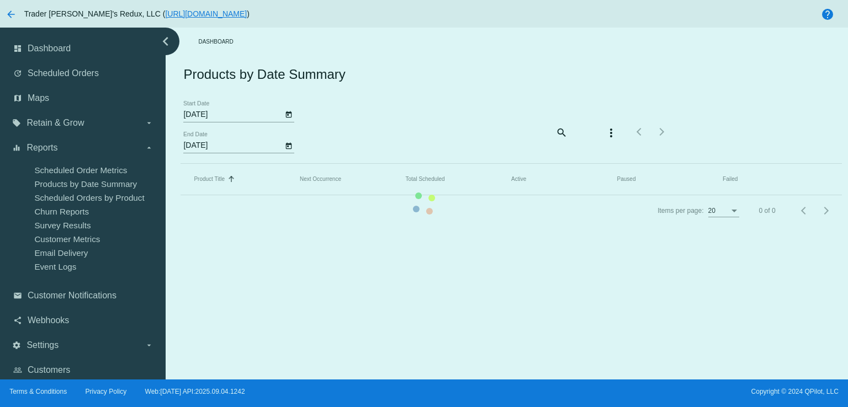
click at [181, 164] on mat-table "Product Title Sorted by Title ascending Next Occurrence Total Scheduled Active …" at bounding box center [511, 179] width 661 height 31
click at [181, 175] on mat-table "Product Title Sorted by Title ascending Next Occurrence Total Scheduled Active …" at bounding box center [511, 179] width 661 height 31
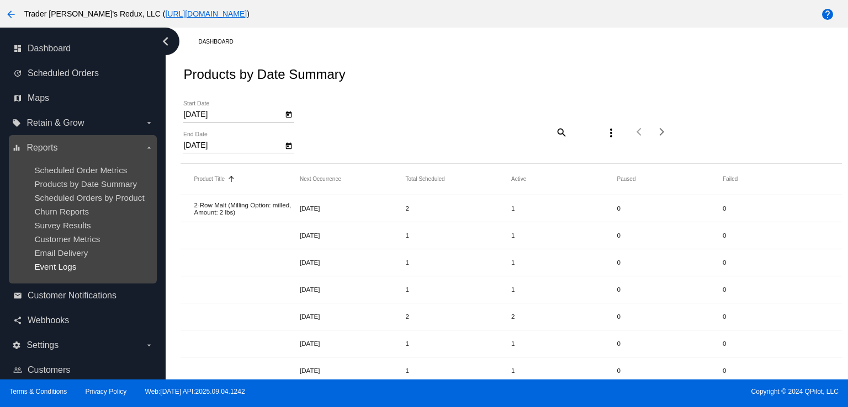
click at [54, 268] on span "Event Logs" at bounding box center [55, 266] width 42 height 9
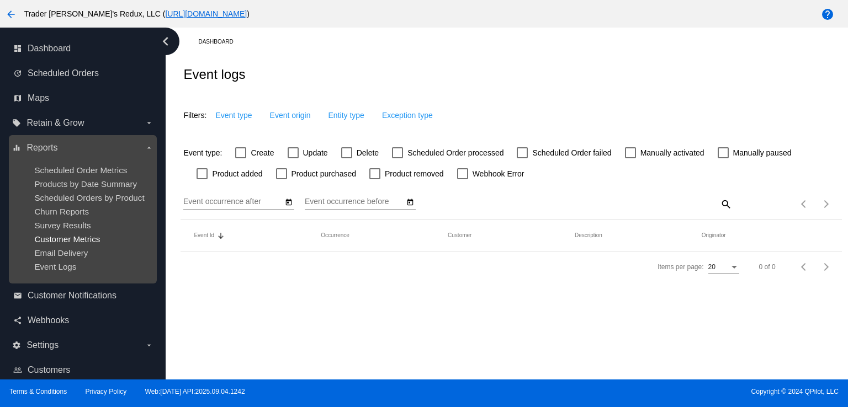
click at [53, 244] on span "Customer Metrics" at bounding box center [67, 239] width 66 height 9
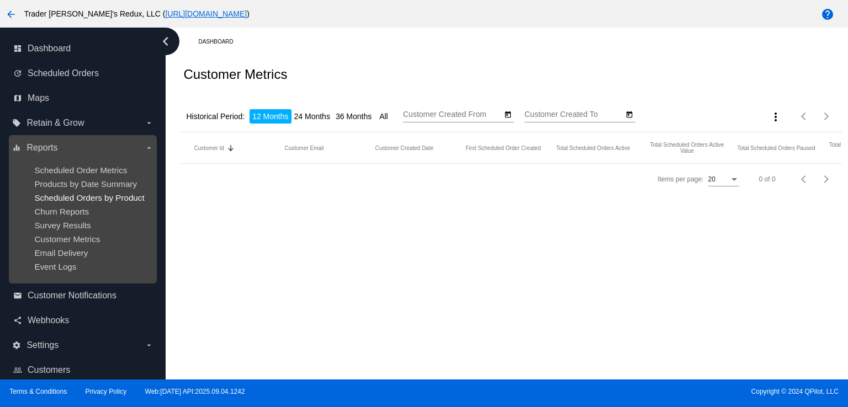
type input "[DATE]"
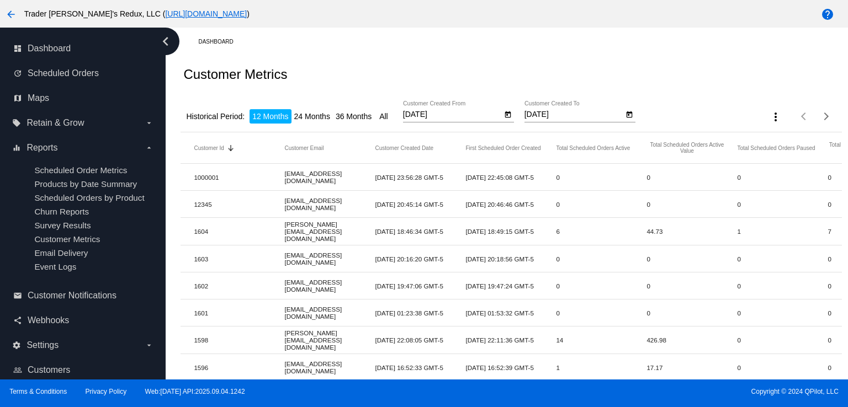
click at [262, 68] on h2 "Customer Metrics" at bounding box center [235, 74] width 104 height 15
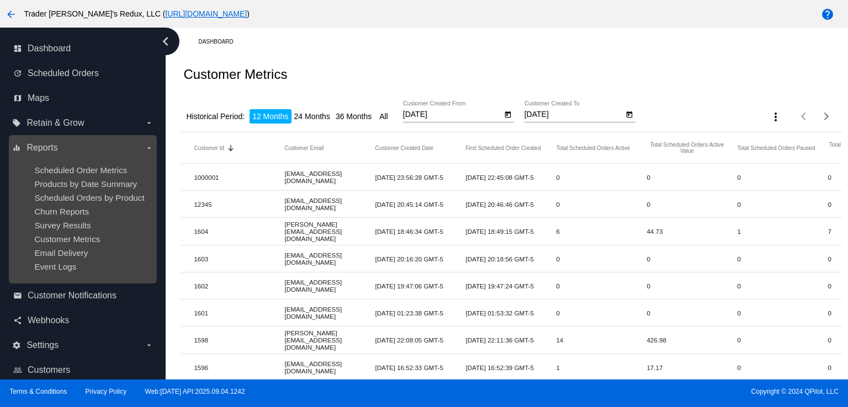
click at [80, 269] on div "Event Logs" at bounding box center [91, 266] width 114 height 9
click at [65, 230] on span "Survey Results" at bounding box center [62, 225] width 56 height 9
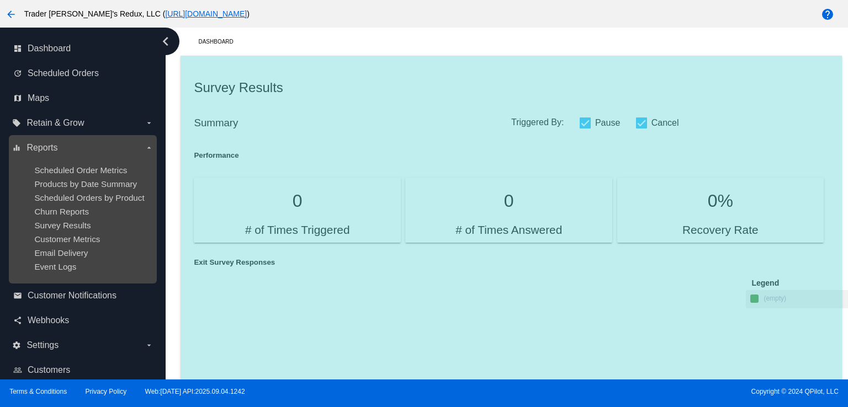
click at [53, 135] on div "equalizer Reports arrow_drop_down Scheduled Order Metrics Products by Date Summ…" at bounding box center [83, 209] width 148 height 149
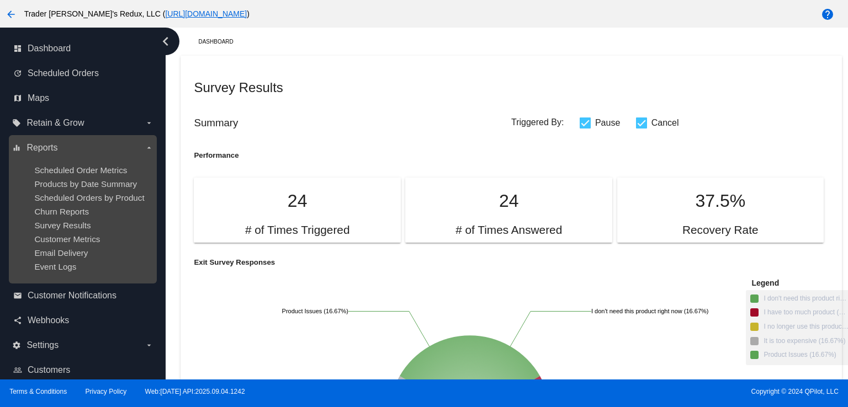
click at [93, 190] on ul "Scheduled Order Metrics Products by Date Summary Scheduled Orders by Product Ch…" at bounding box center [82, 219] width 141 height 124
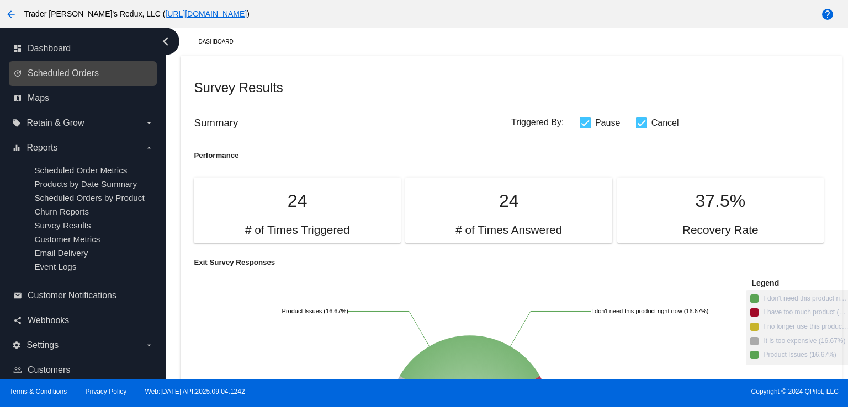
click at [94, 83] on div "update Scheduled Orders" at bounding box center [83, 73] width 148 height 25
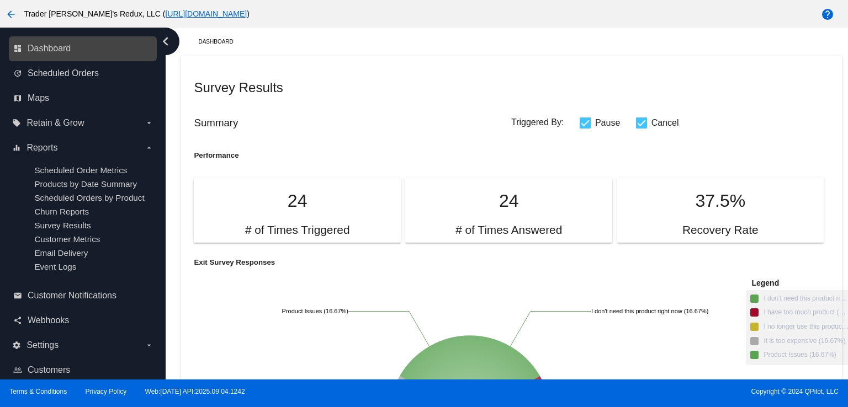
click at [54, 41] on link "dashboard Dashboard" at bounding box center [83, 49] width 140 height 18
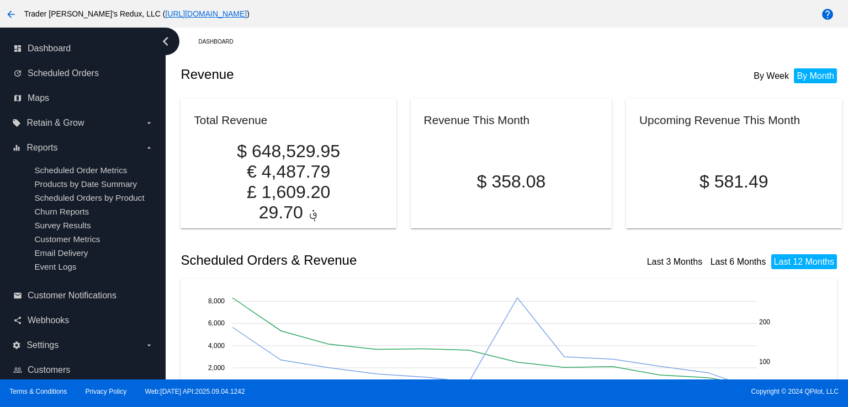
click at [235, 80] on h2 "Revenue" at bounding box center [346, 74] width 331 height 15
drag, startPoint x: 235, startPoint y: 80, endPoint x: 158, endPoint y: 67, distance: 78.4
click at [153, 73] on div "dashboard Dashboard update Scheduled Orders map Maps local_offer Retain & Grow …" at bounding box center [424, 204] width 848 height 352
click at [44, 49] on span "Dashboard" at bounding box center [49, 49] width 43 height 10
click at [459, 273] on div "Scheduled Orders & Revenue Last 3 Months Last 6 Months Last 12 Months" at bounding box center [511, 261] width 661 height 38
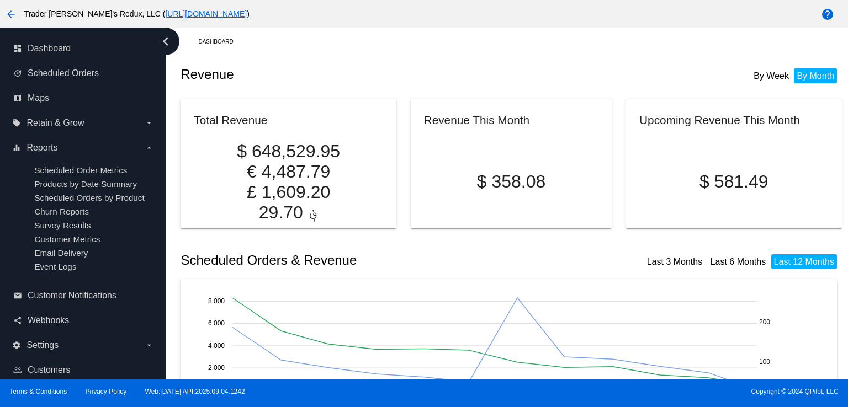
drag, startPoint x: 404, startPoint y: 98, endPoint x: 627, endPoint y: 214, distance: 251.6
click at [622, 214] on div "Total Revenue $ 648,529.95 € 4,487.79 £ 1,609.20 ؋ 29.70 Revenue This Month $ 3…" at bounding box center [511, 158] width 661 height 130
click at [29, 333] on div "share Webhooks" at bounding box center [83, 321] width 148 height 25
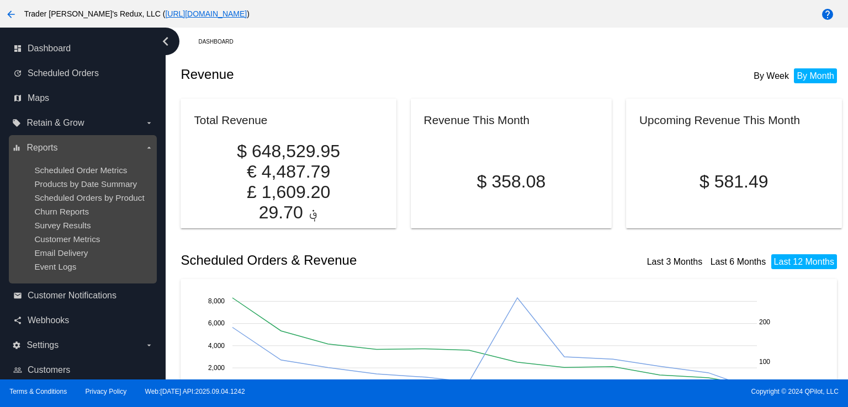
click at [59, 261] on ul "Scheduled Order Metrics Products by Date Summary Scheduled Orders by Product Ch…" at bounding box center [82, 219] width 141 height 124
click at [66, 246] on ul "Scheduled Order Metrics Products by Date Summary Scheduled Orders by Product Ch…" at bounding box center [82, 219] width 141 height 124
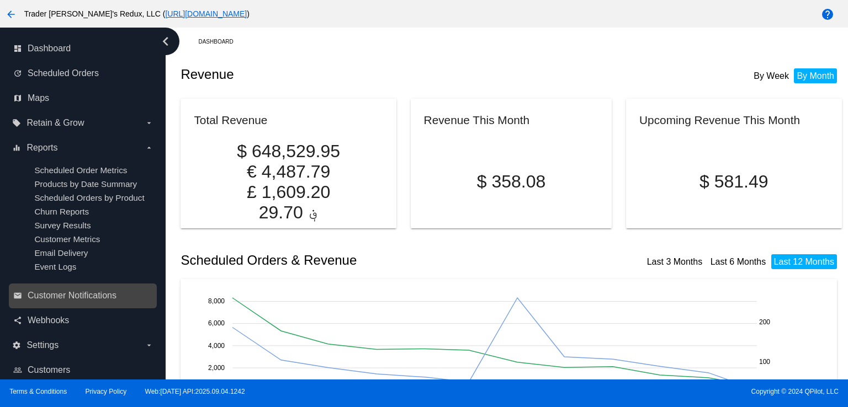
click at [95, 290] on link "email Customer Notifications" at bounding box center [83, 296] width 140 height 18
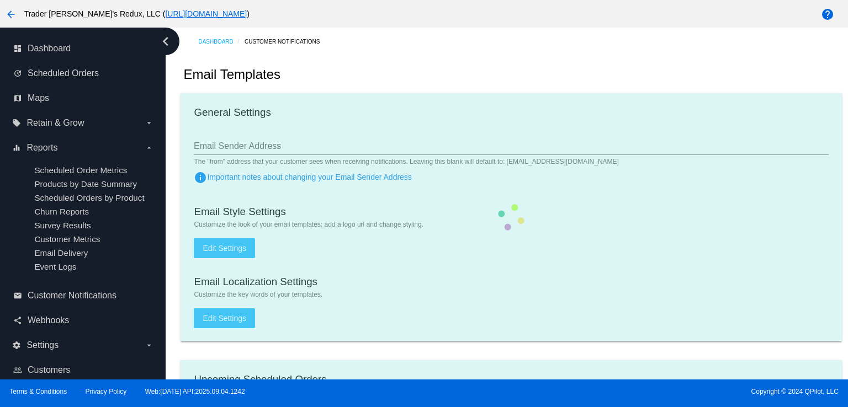
checkbox input "true"
type input "1"
checkbox input "true"
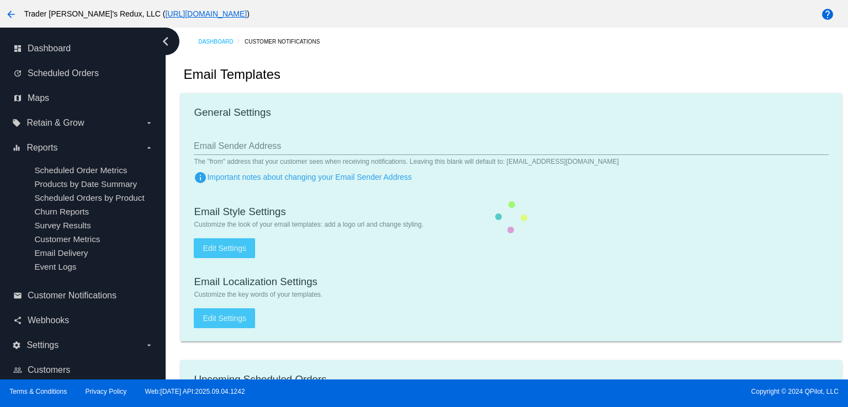
checkbox input "true"
type input "[EMAIL_ADDRESS][DOMAIN_NAME]"
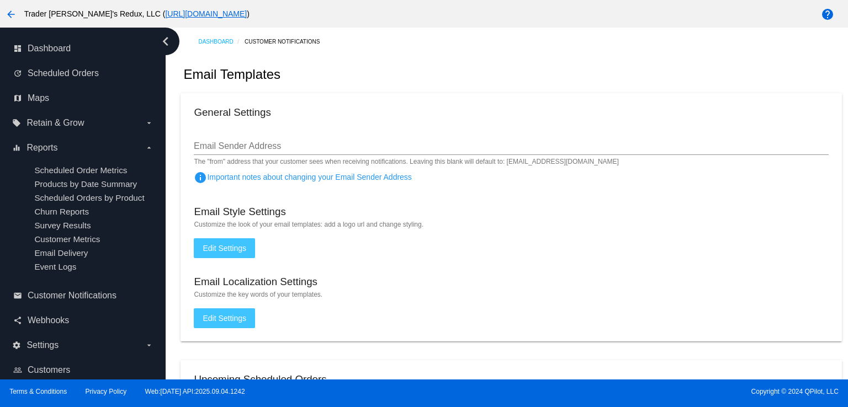
drag, startPoint x: 636, startPoint y: 256, endPoint x: 631, endPoint y: 247, distance: 10.6
click at [631, 247] on mat-card "General Settings Email Sender Address The "from" address that your customer see…" at bounding box center [511, 217] width 661 height 248
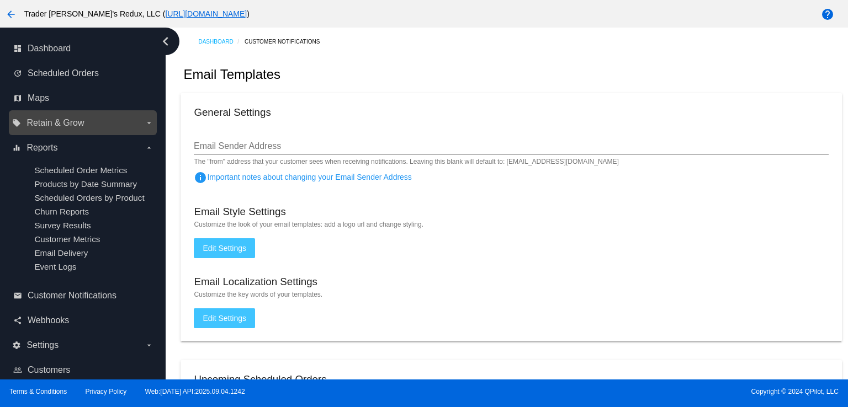
click at [64, 121] on span "Retain & Grow" at bounding box center [54, 123] width 57 height 10
click at [0, 0] on input "local_offer Retain & Grow arrow_drop_down" at bounding box center [0, 0] width 0 height 0
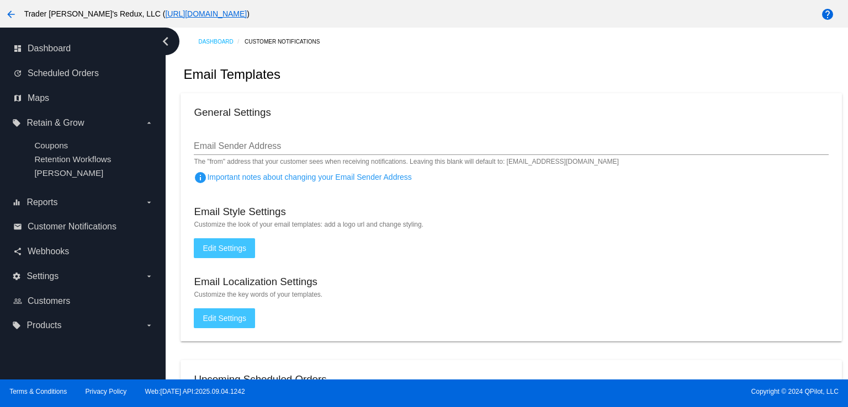
drag, startPoint x: 246, startPoint y: 132, endPoint x: 236, endPoint y: 149, distance: 19.0
click at [232, 144] on div "Email Sender Address" at bounding box center [511, 142] width 634 height 25
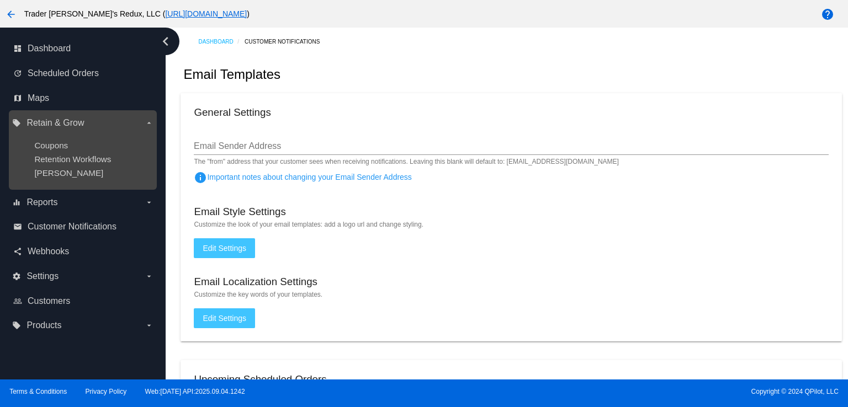
drag, startPoint x: 77, startPoint y: 145, endPoint x: 71, endPoint y: 153, distance: 10.6
click at [73, 146] on div "Coupons" at bounding box center [91, 145] width 114 height 9
drag, startPoint x: 42, startPoint y: 193, endPoint x: 57, endPoint y: 175, distance: 23.9
click at [53, 183] on nav "dashboard Dashboard update Scheduled Orders map Maps local_offer Retain & Grow …" at bounding box center [83, 188] width 166 height 320
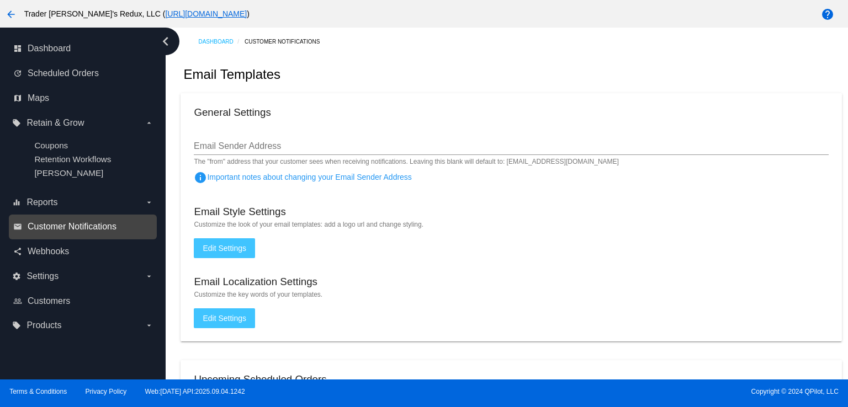
click at [53, 224] on span "Customer Notifications" at bounding box center [72, 227] width 89 height 10
drag, startPoint x: 492, startPoint y: 210, endPoint x: 518, endPoint y: 192, distance: 32.0
click at [518, 192] on mat-card "General Settings Email Sender Address The "from" address that your customer see…" at bounding box center [511, 217] width 661 height 248
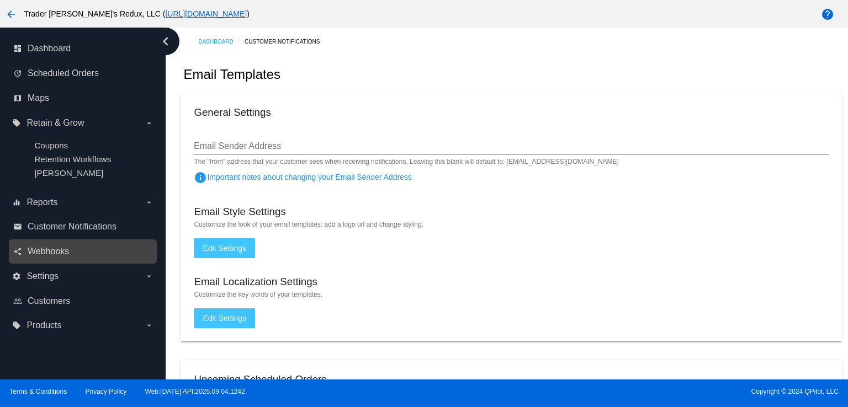
click at [78, 250] on link "share Webhooks" at bounding box center [83, 252] width 140 height 18
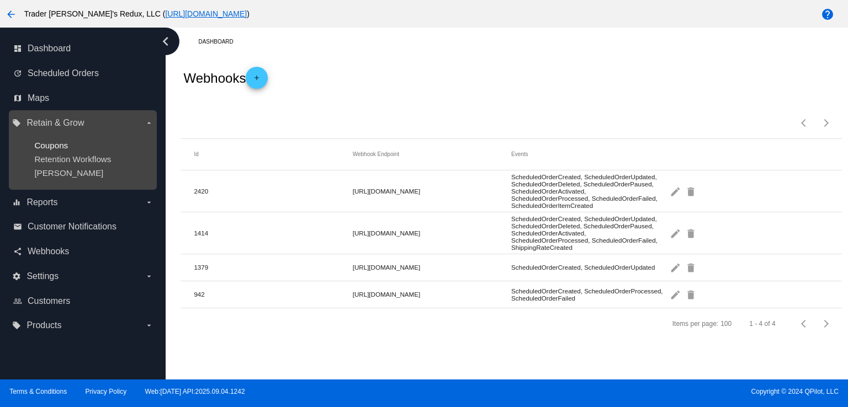
click at [50, 149] on span "Coupons" at bounding box center [51, 145] width 34 height 9
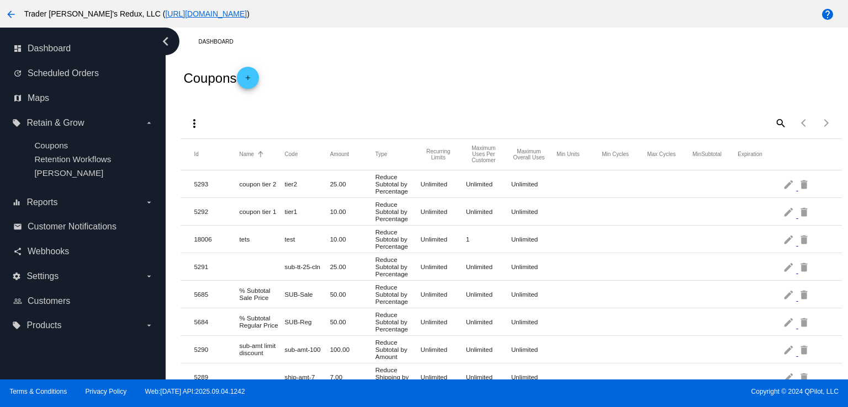
click at [240, 155] on button "Name" at bounding box center [247, 154] width 15 height 7
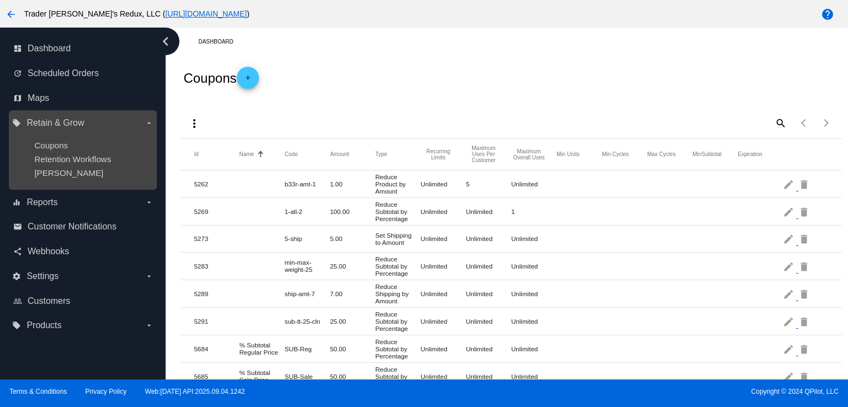
click at [93, 166] on ul "Coupons Retention Workflows [PERSON_NAME]" at bounding box center [82, 159] width 141 height 55
click at [73, 160] on span "Retention Workflows" at bounding box center [72, 159] width 77 height 9
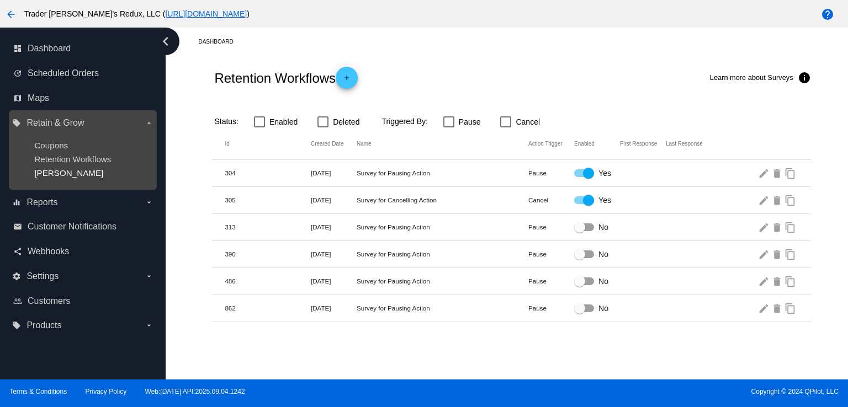
click at [56, 173] on span "[PERSON_NAME]" at bounding box center [68, 172] width 69 height 9
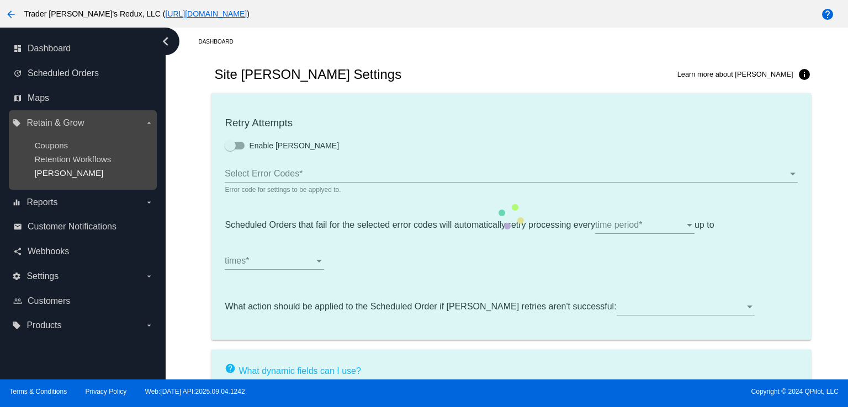
type input "If no changes are made, we will automatically retry processing your {{Scheduled…"
type input "If no changes are made, we will automatically {{DunningAction}} your {{Schedule…"
type input "Your {{ScheduledOrder}} was {{DunningAction}}."
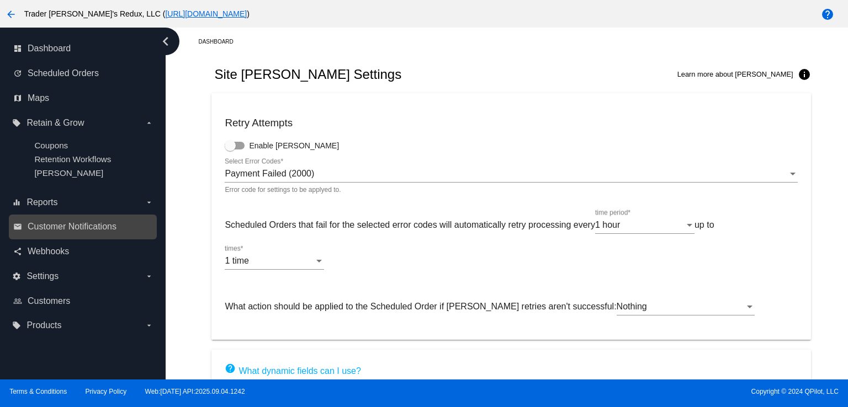
click at [61, 235] on div "email Customer Notifications" at bounding box center [83, 227] width 148 height 25
click at [84, 218] on div "email Customer Notifications" at bounding box center [83, 227] width 148 height 25
click at [55, 230] on span "Customer Notifications" at bounding box center [72, 227] width 89 height 10
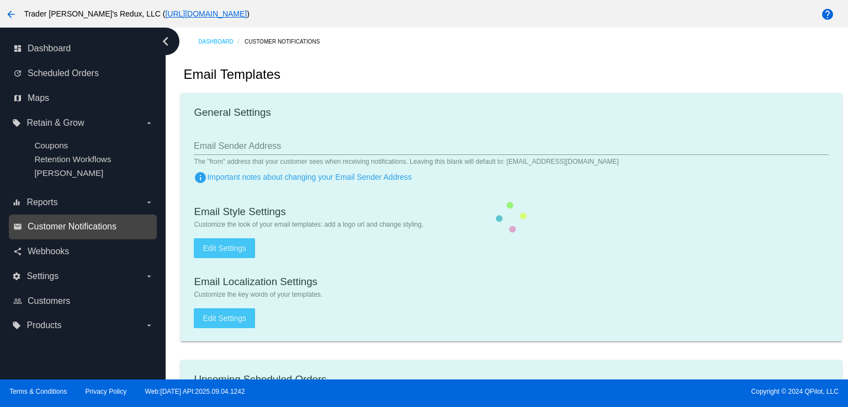
checkbox input "true"
type input "1"
checkbox input "true"
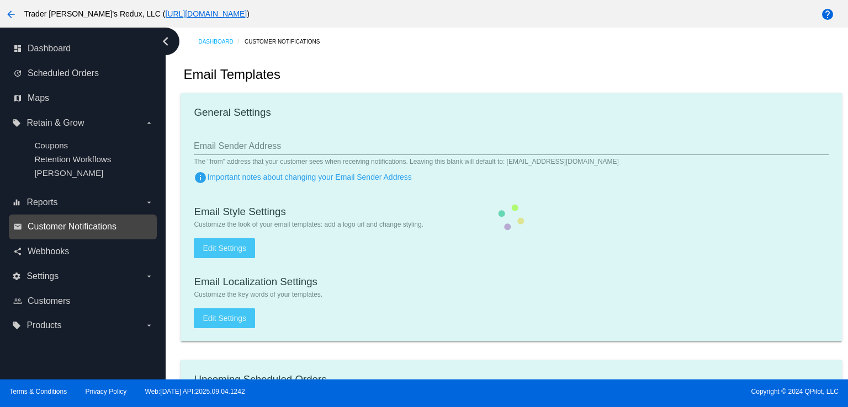
checkbox input "true"
type input "[EMAIL_ADDRESS][DOMAIN_NAME]"
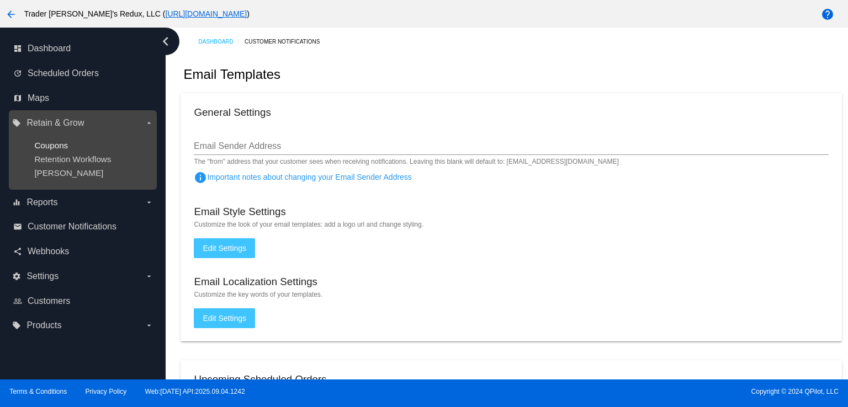
click at [41, 145] on span "Coupons" at bounding box center [51, 145] width 34 height 9
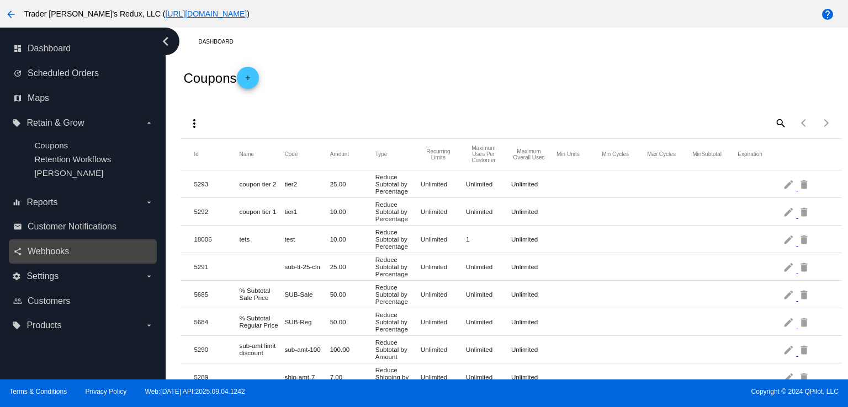
click at [71, 256] on link "share Webhooks" at bounding box center [83, 252] width 140 height 18
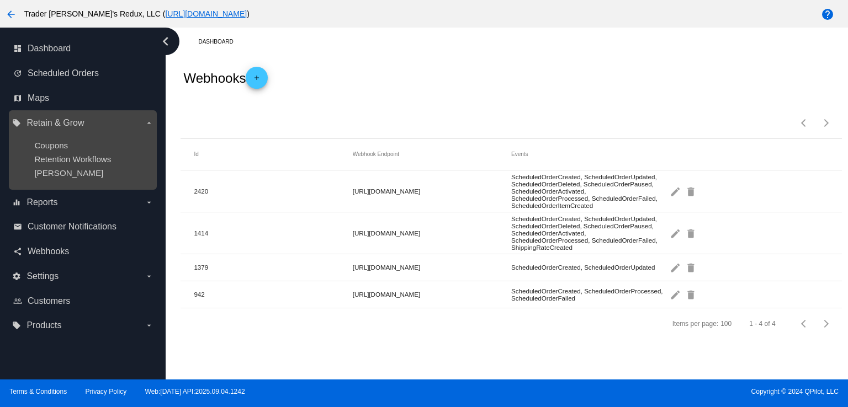
click at [66, 153] on ul "Coupons Retention Workflows [PERSON_NAME]" at bounding box center [82, 159] width 141 height 55
click at [67, 153] on ul "Coupons Retention Workflows [PERSON_NAME]" at bounding box center [82, 159] width 141 height 55
click at [64, 160] on span "Retention Workflows" at bounding box center [72, 159] width 77 height 9
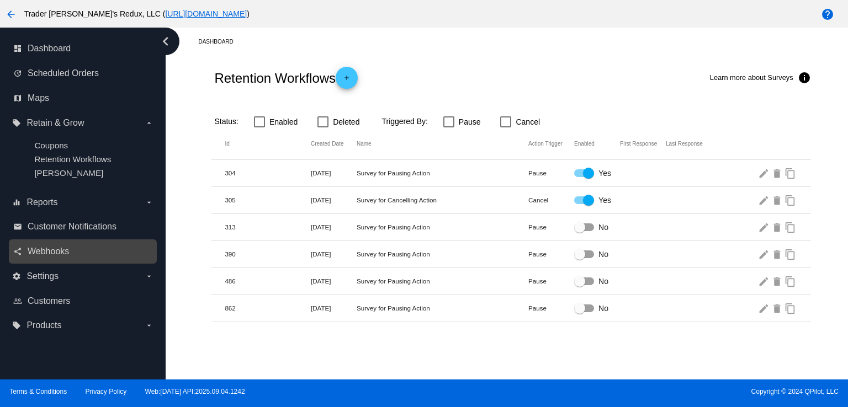
click at [130, 255] on nav "dashboard Dashboard update Scheduled Orders map Maps local_offer Retain & Grow …" at bounding box center [83, 188] width 166 height 320
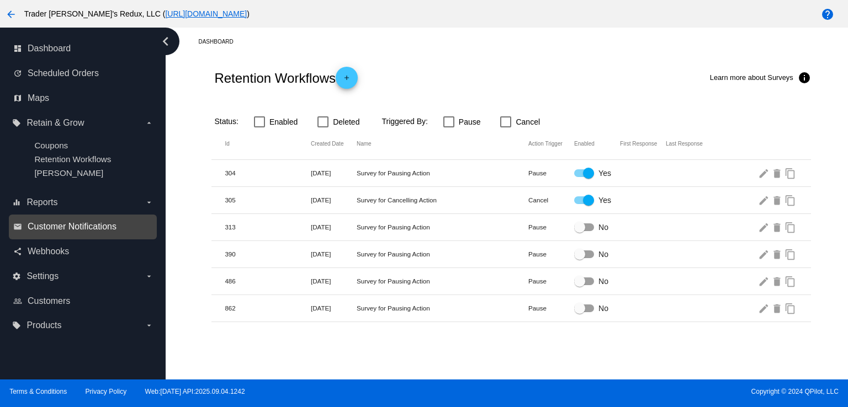
click at [85, 226] on span "Customer Notifications" at bounding box center [72, 227] width 89 height 10
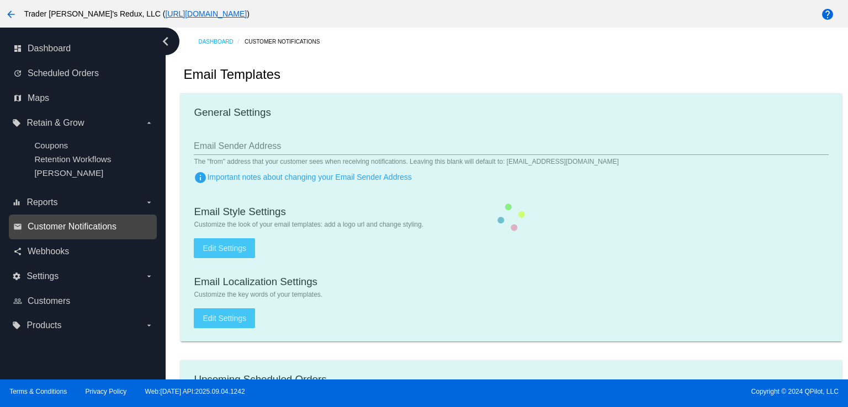
checkbox input "true"
type input "1"
checkbox input "true"
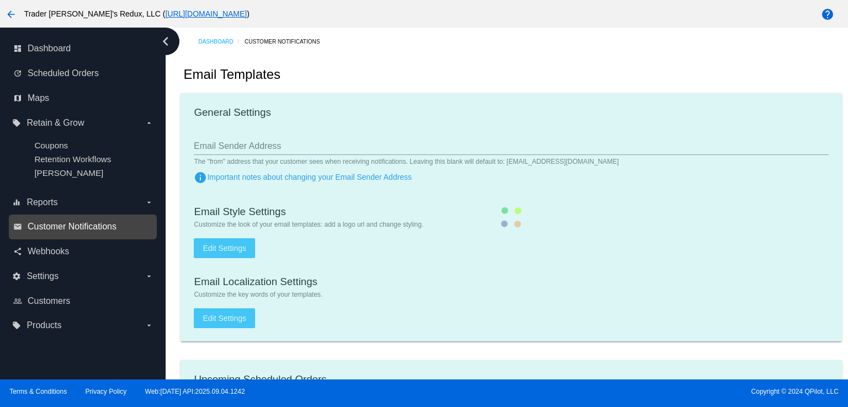
checkbox input "true"
type input "[EMAIL_ADDRESS][DOMAIN_NAME]"
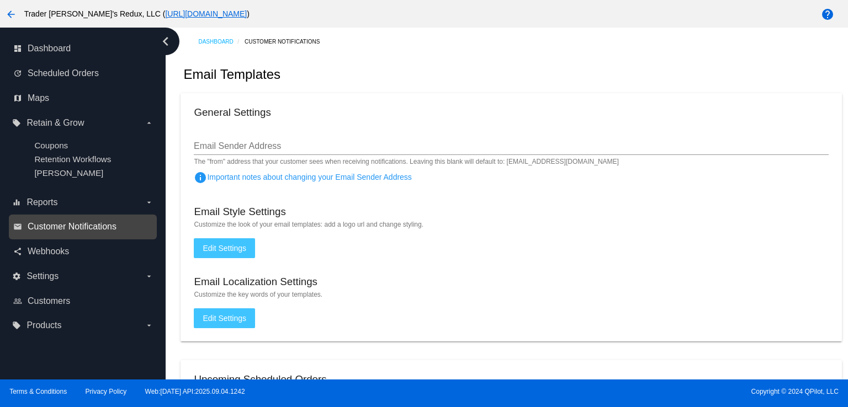
click at [68, 221] on link "email Customer Notifications" at bounding box center [83, 227] width 140 height 18
click at [73, 225] on span "Customer Notifications" at bounding box center [72, 227] width 89 height 10
drag, startPoint x: 0, startPoint y: 406, endPoint x: 29, endPoint y: 406, distance: 28.7
click at [14, 406] on div "Terms & Conditions Privacy Policy Web:[DATE] API:2025.09.04.1242 Copyright © 20…" at bounding box center [424, 394] width 848 height 28
click at [68, 219] on div "email Customer Notifications" at bounding box center [83, 227] width 148 height 25
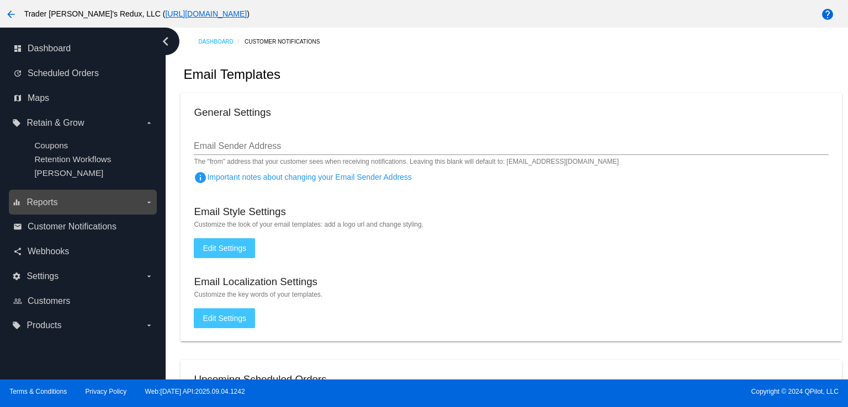
click at [42, 208] on label "equalizer Reports arrow_drop_down" at bounding box center [82, 203] width 141 height 18
click at [0, 0] on input "equalizer Reports arrow_drop_down" at bounding box center [0, 0] width 0 height 0
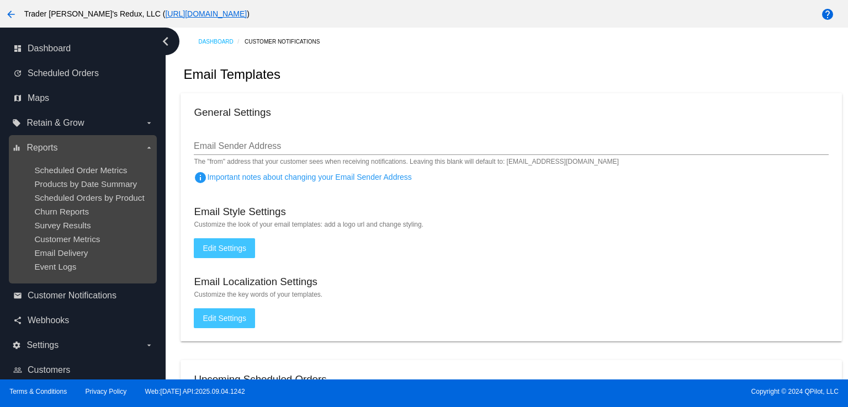
click at [42, 208] on span "Churn Reports" at bounding box center [61, 211] width 55 height 9
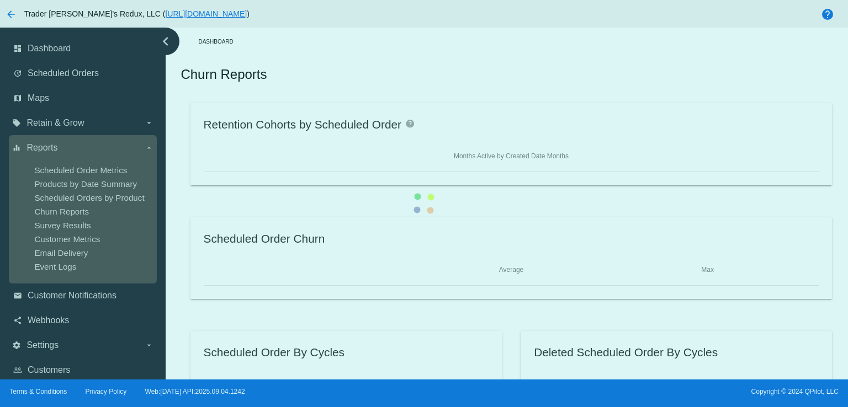
click at [181, 201] on div "Retention Cohorts by Scheduled Order help Months Active by Created Date Months …" at bounding box center [511, 258] width 661 height 310
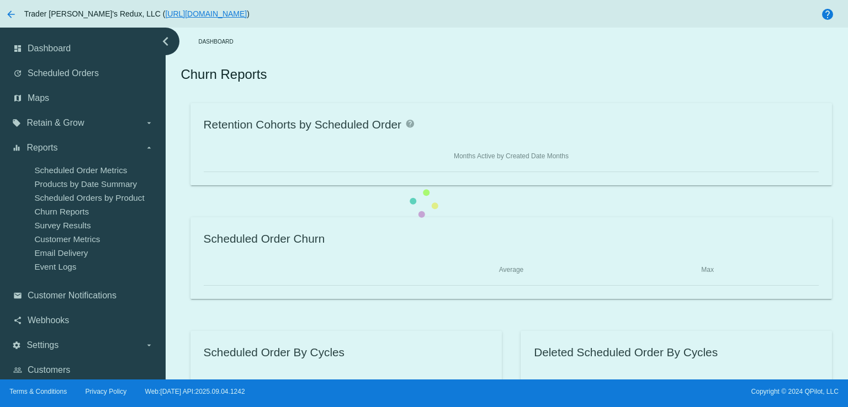
click at [181, 173] on div "Retention Cohorts by Scheduled Order help Months Active by Created Date Months …" at bounding box center [511, 258] width 661 height 310
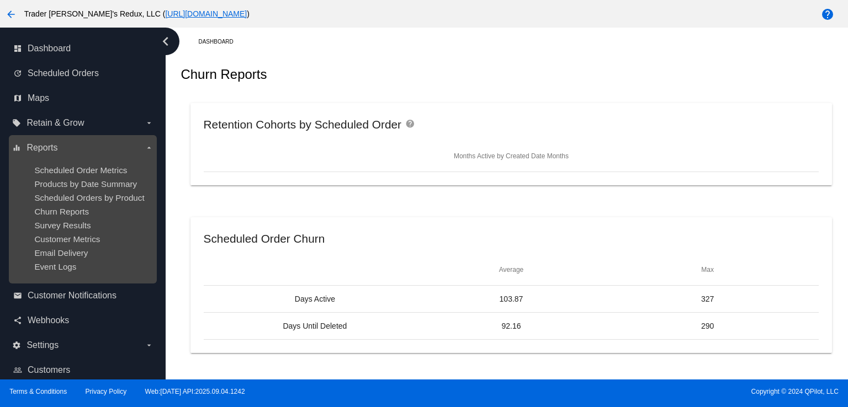
click at [79, 165] on ul "Scheduled Order Metrics Products by Date Summary Scheduled Orders by Product Ch…" at bounding box center [82, 219] width 141 height 124
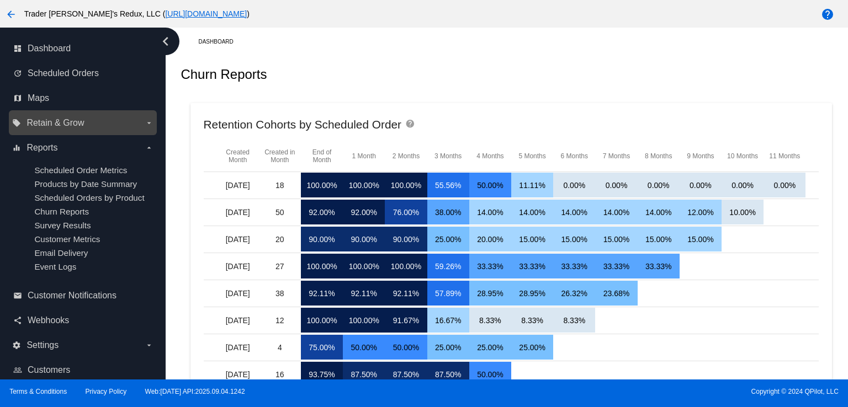
click at [54, 116] on label "local_offer Retain & Grow arrow_drop_down" at bounding box center [82, 123] width 141 height 18
click at [0, 0] on input "local_offer Retain & Grow arrow_drop_down" at bounding box center [0, 0] width 0 height 0
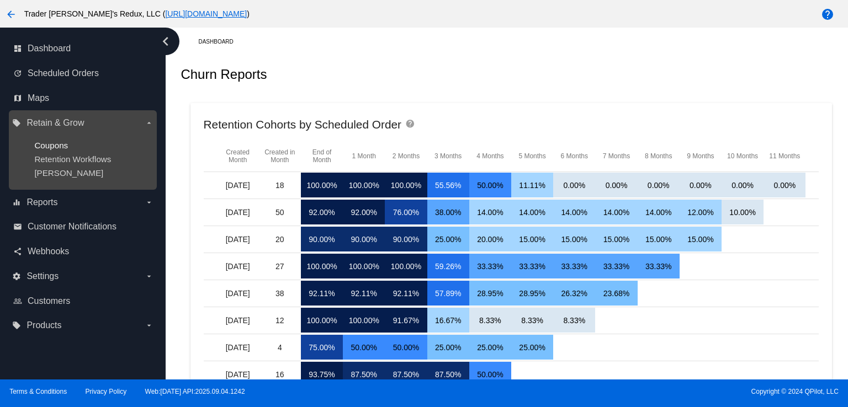
click at [59, 144] on span "Coupons" at bounding box center [51, 145] width 34 height 9
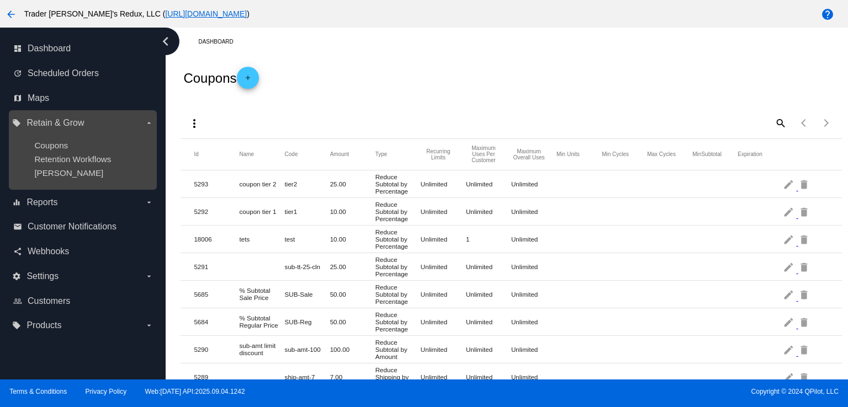
click at [63, 166] on ul "Coupons Retention Workflows [PERSON_NAME]" at bounding box center [82, 159] width 141 height 55
click at [58, 157] on span "Retention Workflows" at bounding box center [72, 159] width 77 height 9
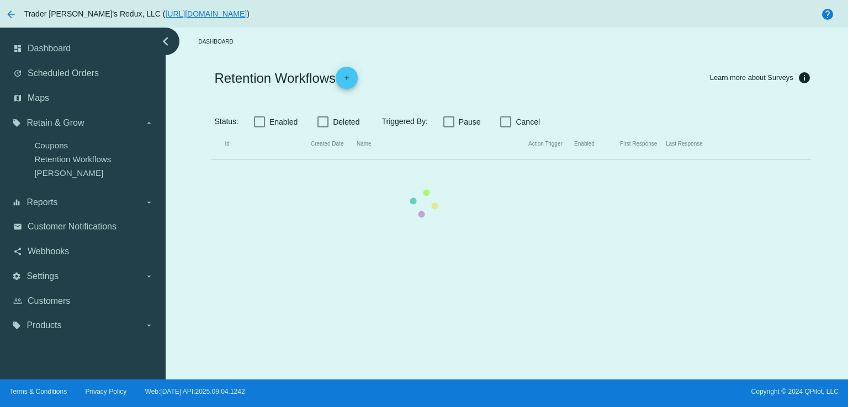
click at [211, 142] on mat-table "Id Created Date Name Action Trigger Enabled First Response Last Response" at bounding box center [510, 144] width 599 height 31
click at [211, 160] on mat-table "Id Created Date Name Action Trigger Enabled First Response Last Response" at bounding box center [510, 144] width 599 height 31
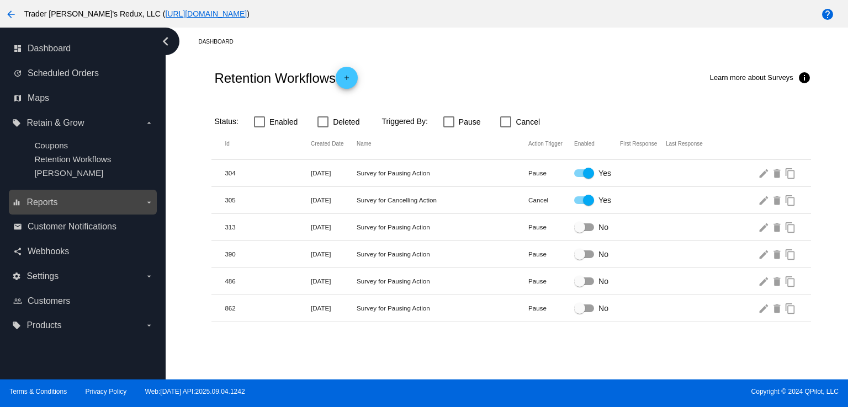
click at [34, 206] on span "Reports" at bounding box center [41, 203] width 31 height 10
click at [0, 0] on input "equalizer Reports arrow_drop_down" at bounding box center [0, 0] width 0 height 0
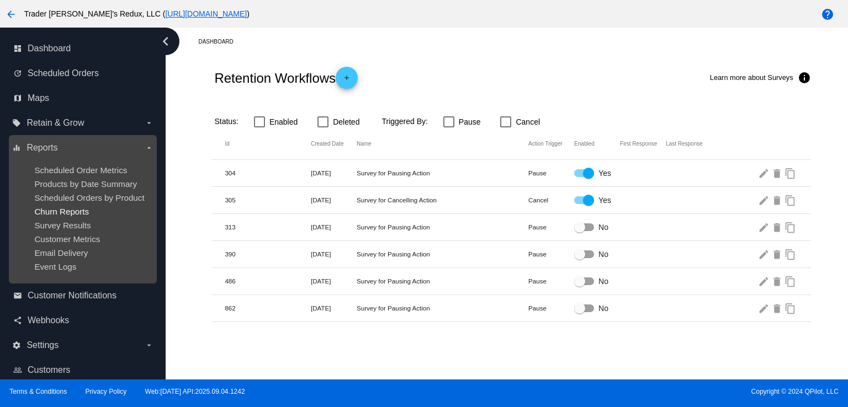
click at [54, 213] on span "Churn Reports" at bounding box center [61, 211] width 55 height 9
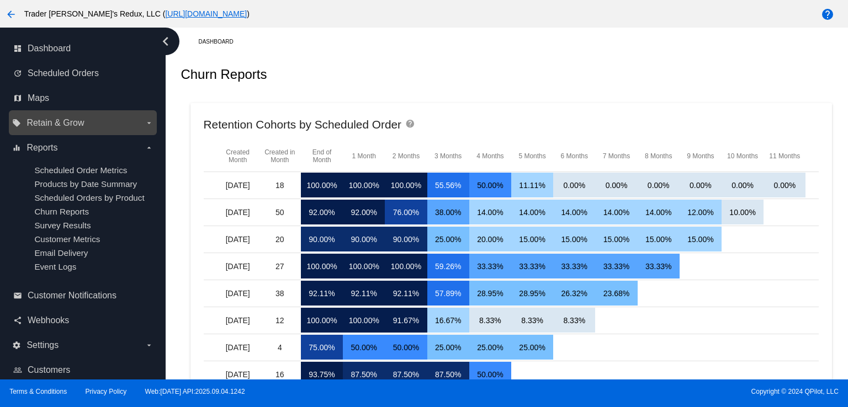
click at [27, 134] on div "local_offer Retain & Grow arrow_drop_down" at bounding box center [83, 122] width 148 height 25
click at [84, 133] on div "local_offer Retain & Grow arrow_drop_down" at bounding box center [83, 122] width 148 height 25
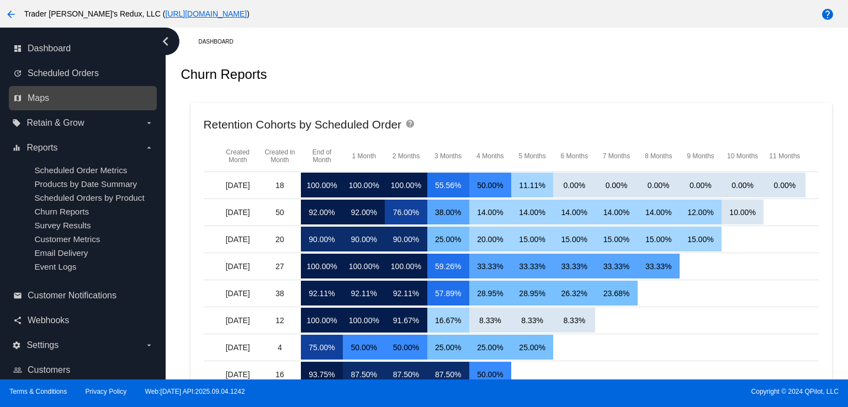
click at [92, 105] on nav "dashboard Dashboard update Scheduled Orders map Maps local_offer Retain & Grow …" at bounding box center [83, 222] width 166 height 389
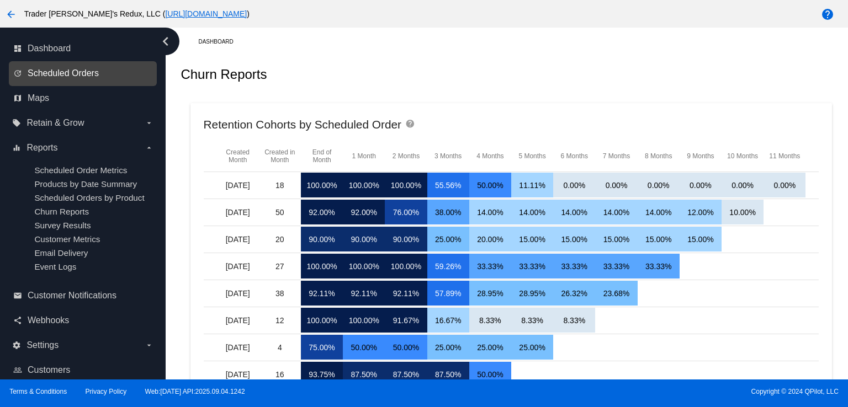
click at [49, 70] on span "Scheduled Orders" at bounding box center [63, 73] width 71 height 10
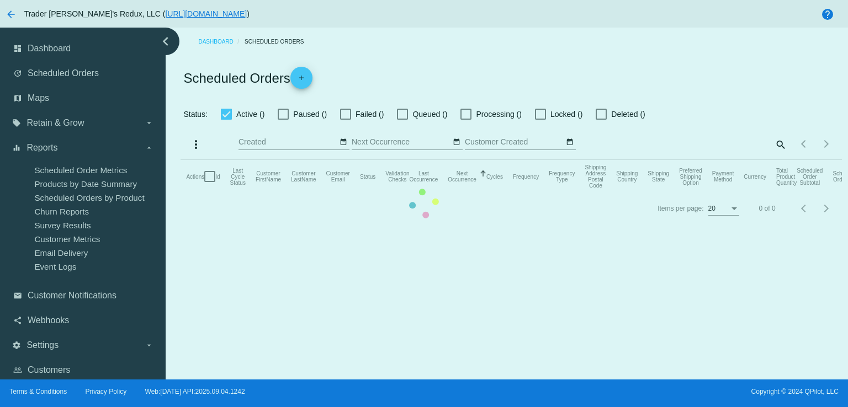
checkbox input "false"
